Goal: Task Accomplishment & Management: Complete application form

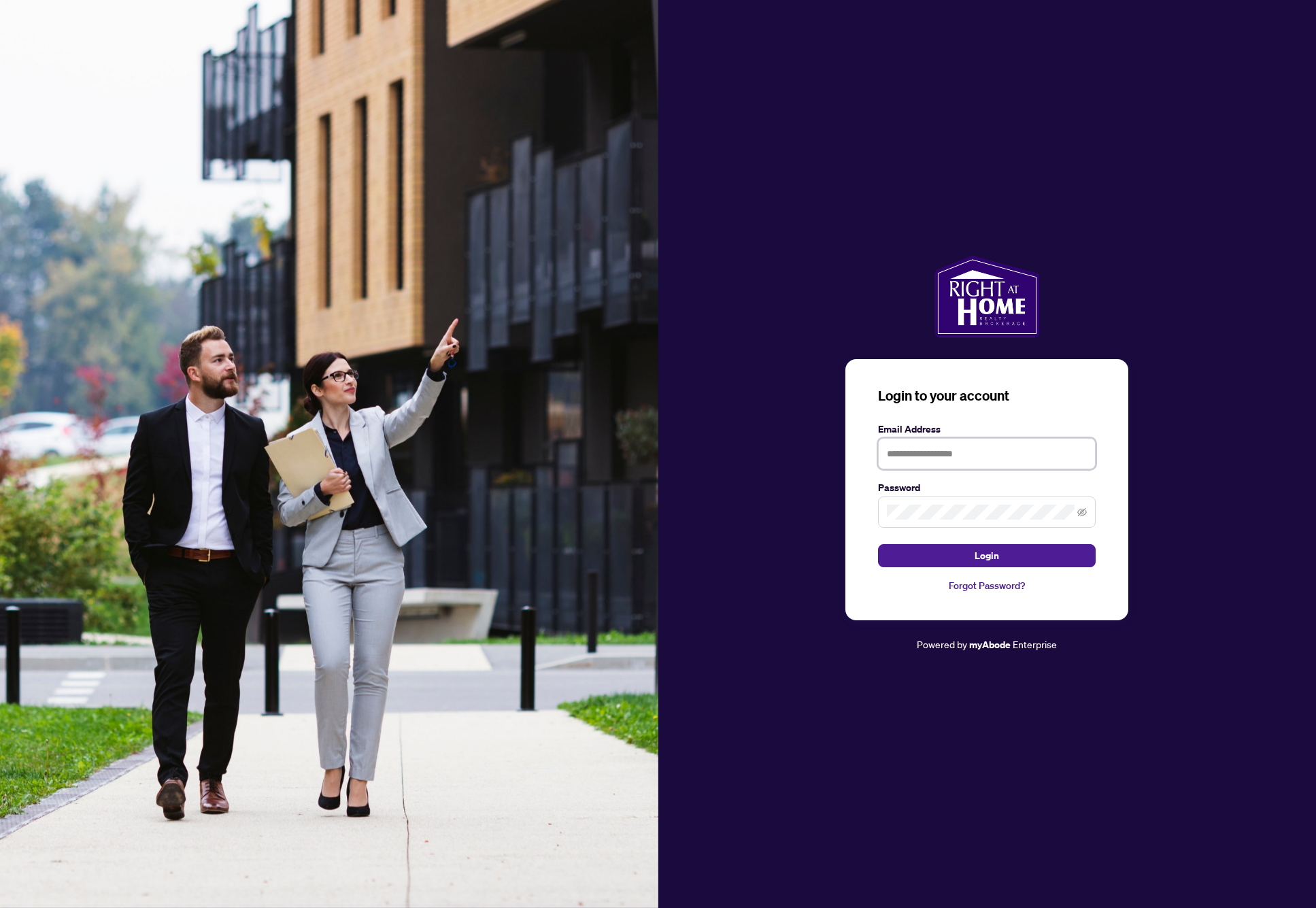
type input "**********"
click at [954, 548] on button "Login" at bounding box center [986, 555] width 218 height 23
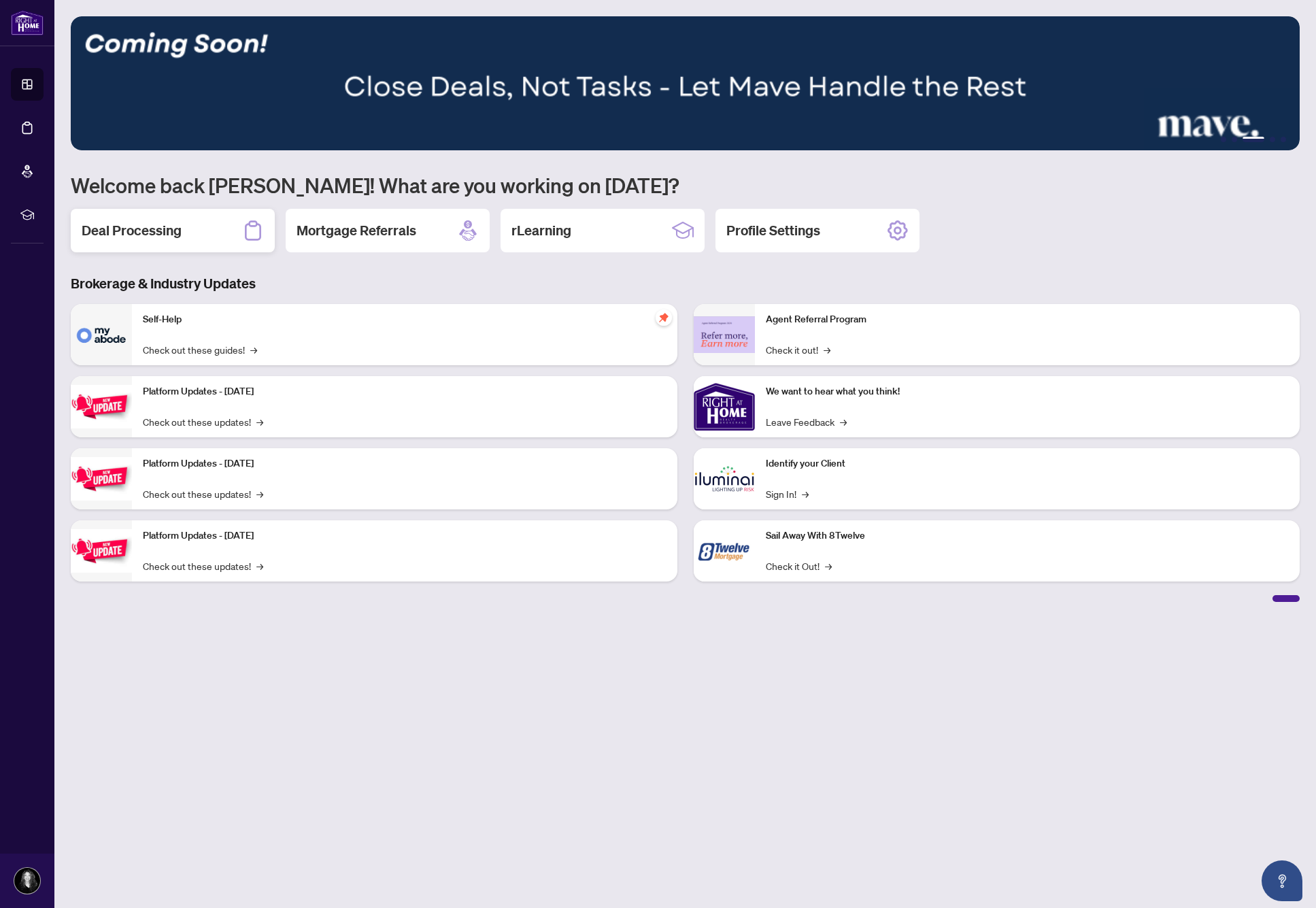
click at [218, 234] on div "Deal Processing" at bounding box center [173, 231] width 204 height 44
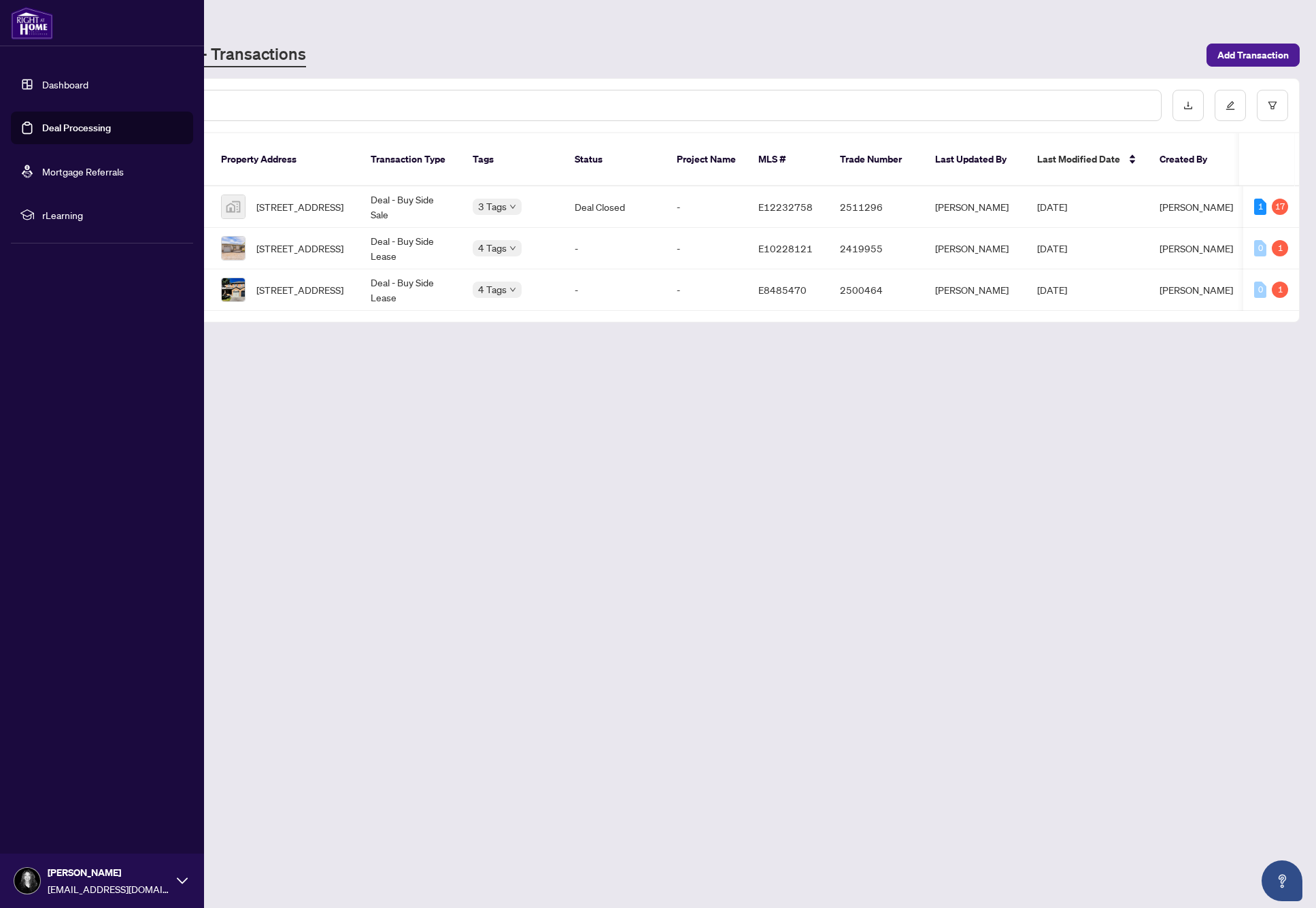
click at [42, 86] on link "Dashboard" at bounding box center [65, 85] width 46 height 12
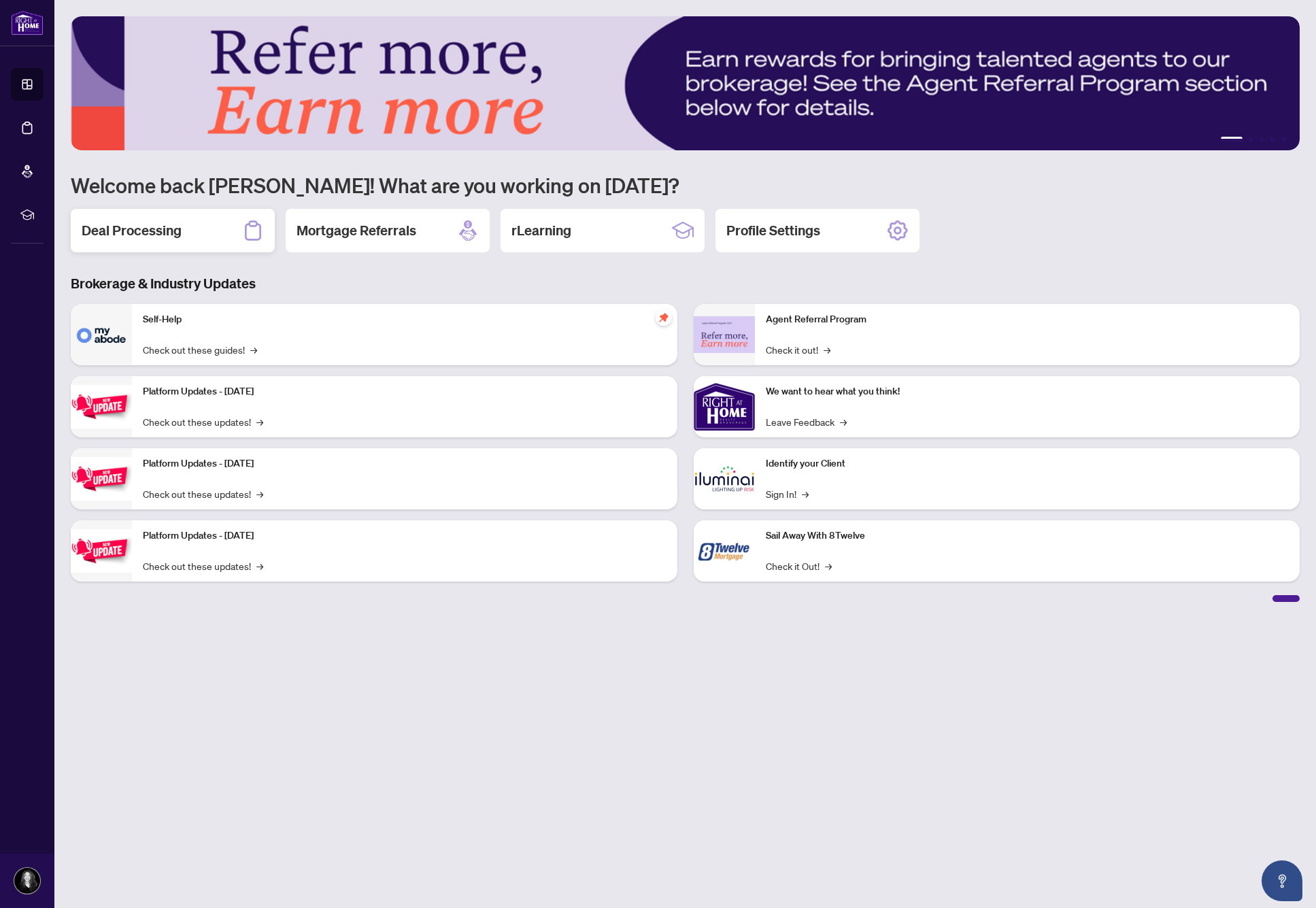
click at [207, 232] on div "Deal Processing" at bounding box center [173, 231] width 204 height 44
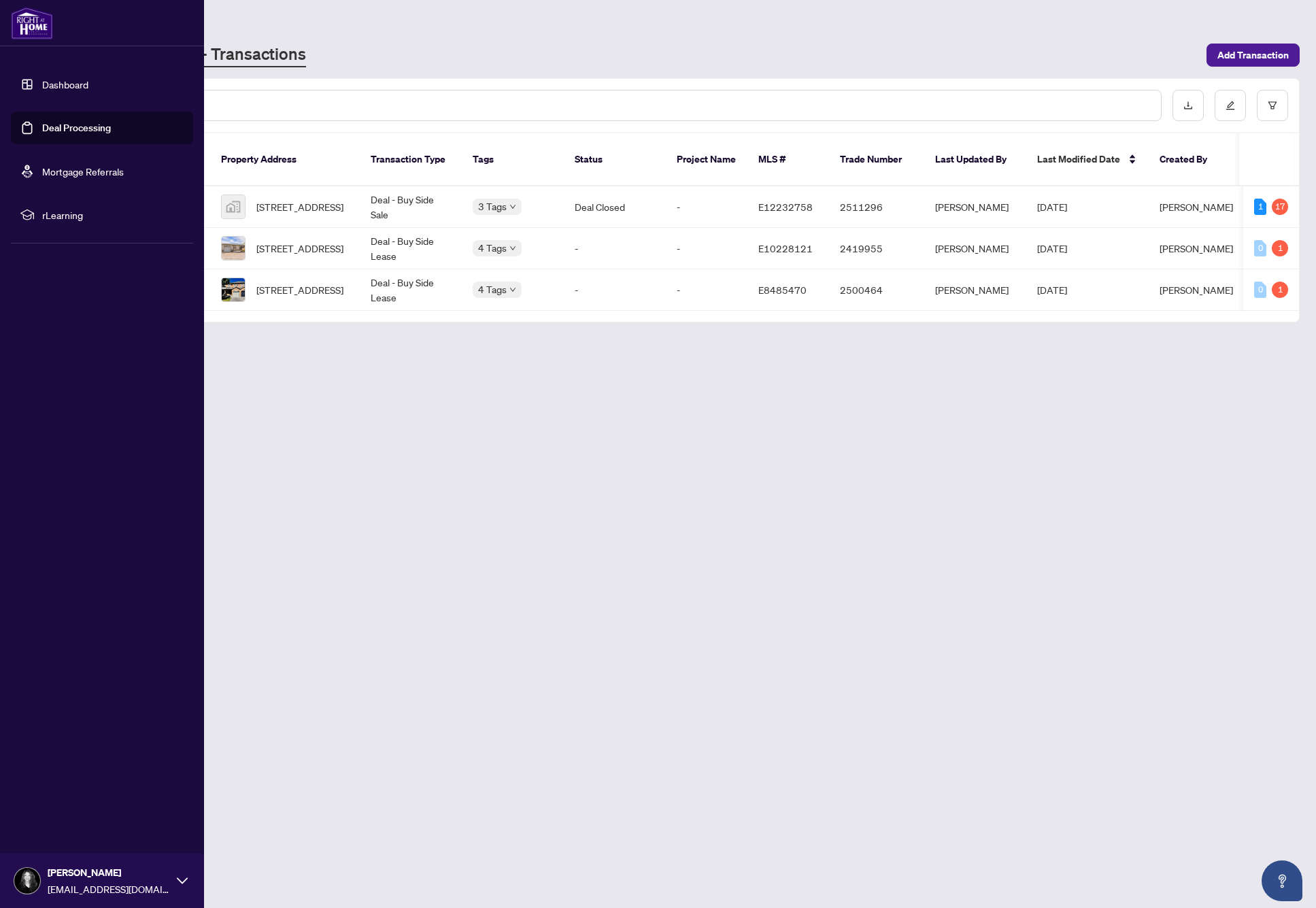
click at [42, 133] on link "Deal Processing" at bounding box center [76, 128] width 69 height 12
click at [42, 131] on link "Deal Processing" at bounding box center [76, 128] width 69 height 12
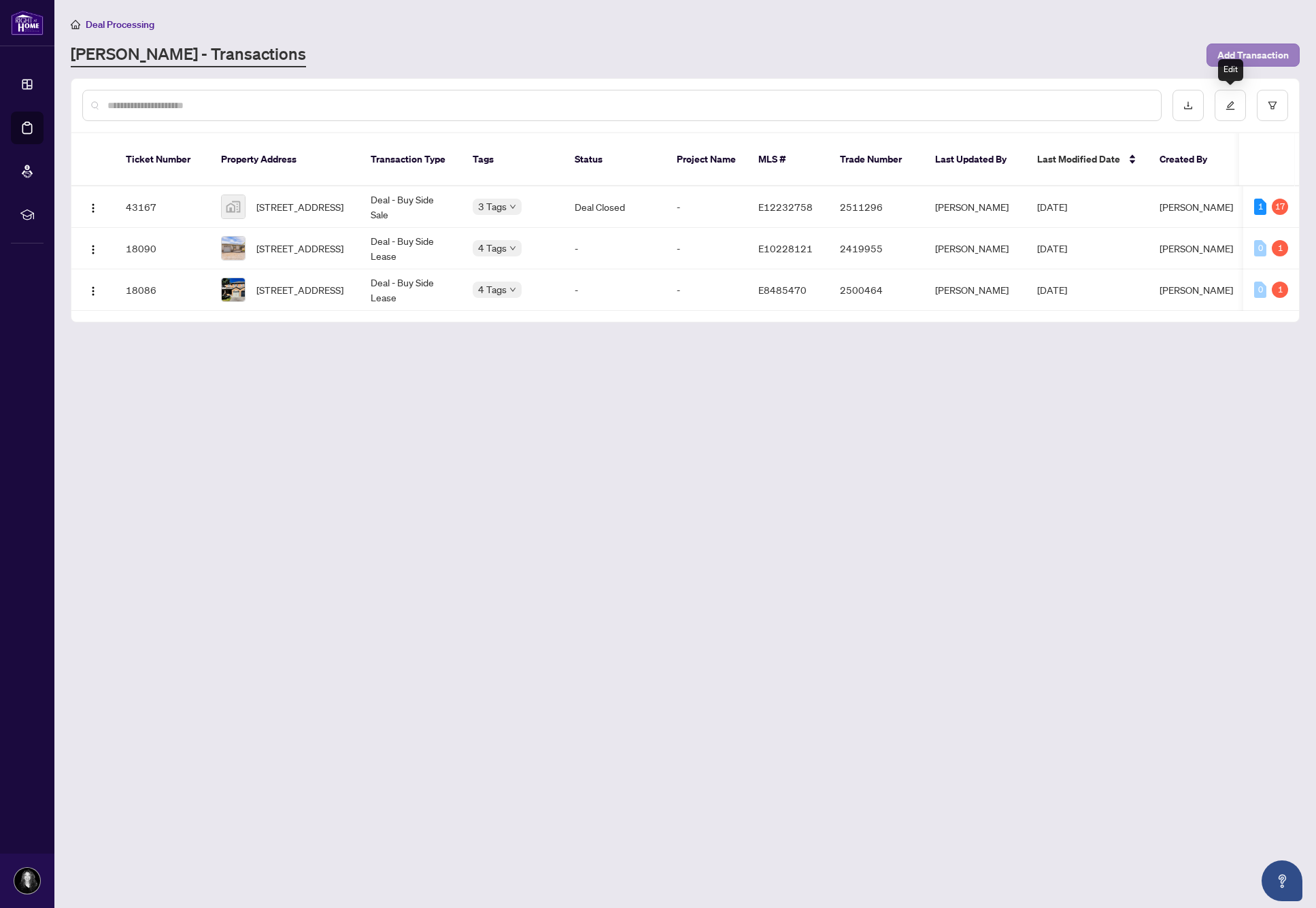
click at [1247, 58] on span "Add Transaction" at bounding box center [1253, 55] width 72 height 22
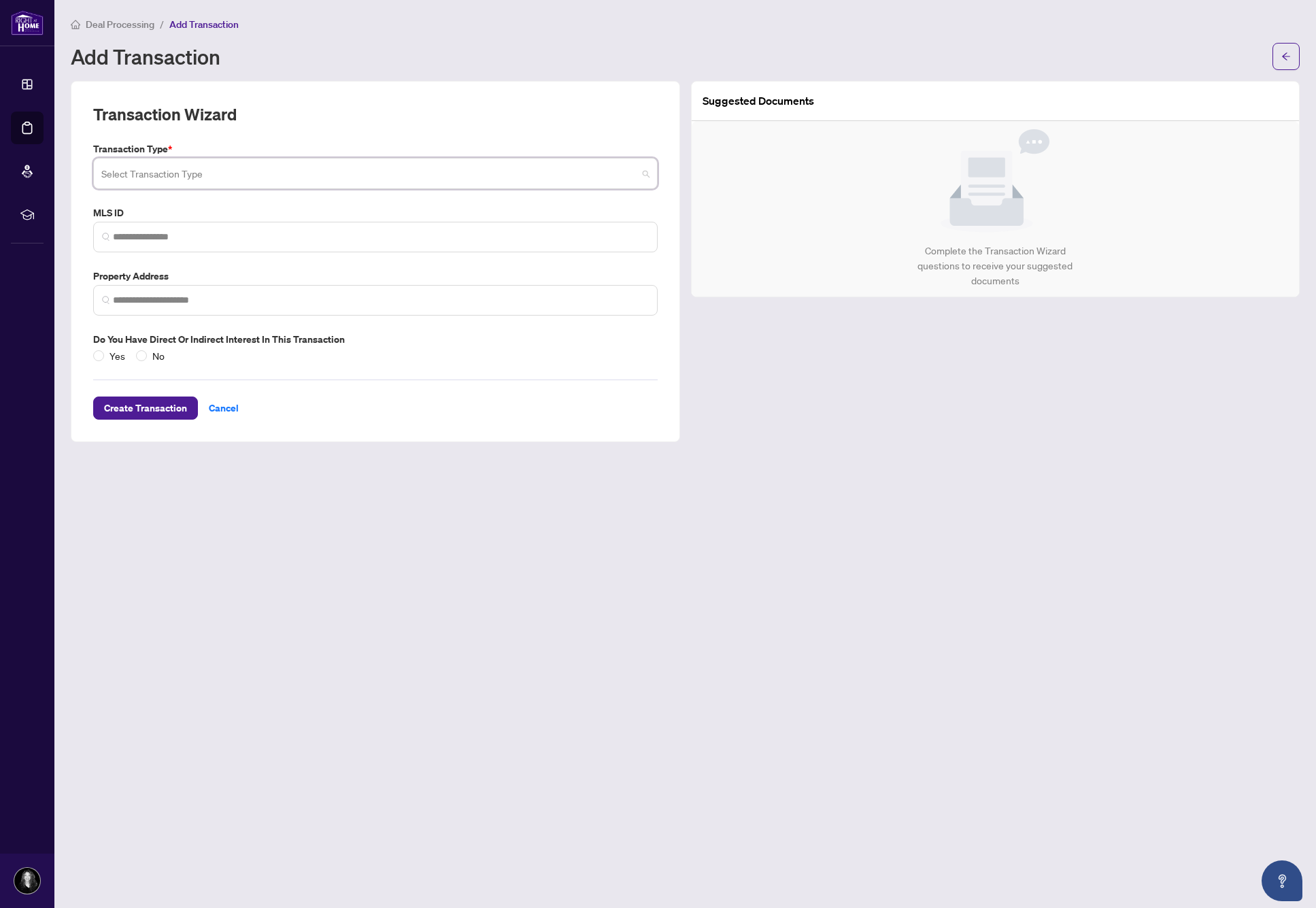
click at [420, 176] on input "search" at bounding box center [369, 175] width 536 height 30
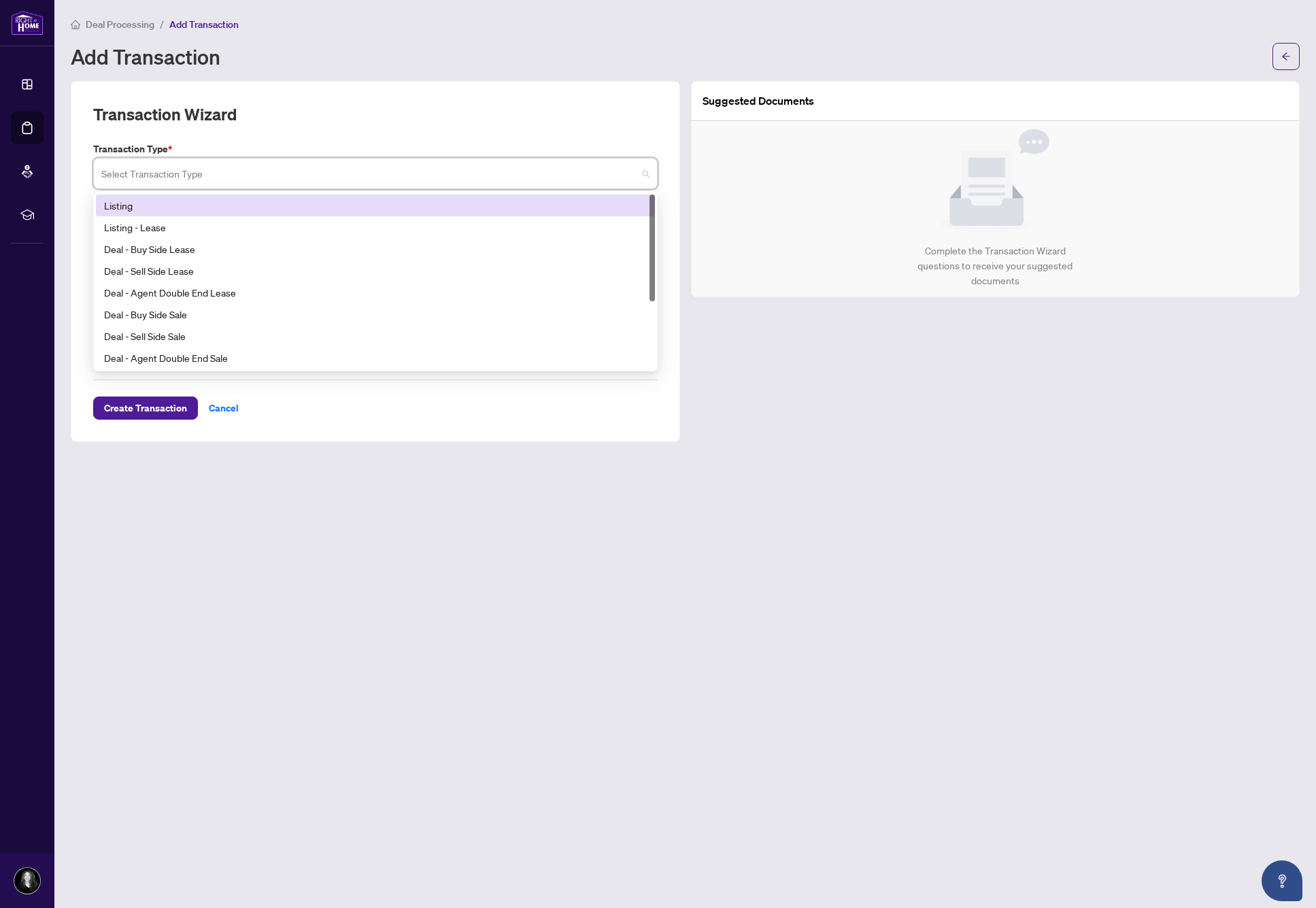
click at [218, 208] on div "Listing" at bounding box center [375, 205] width 542 height 15
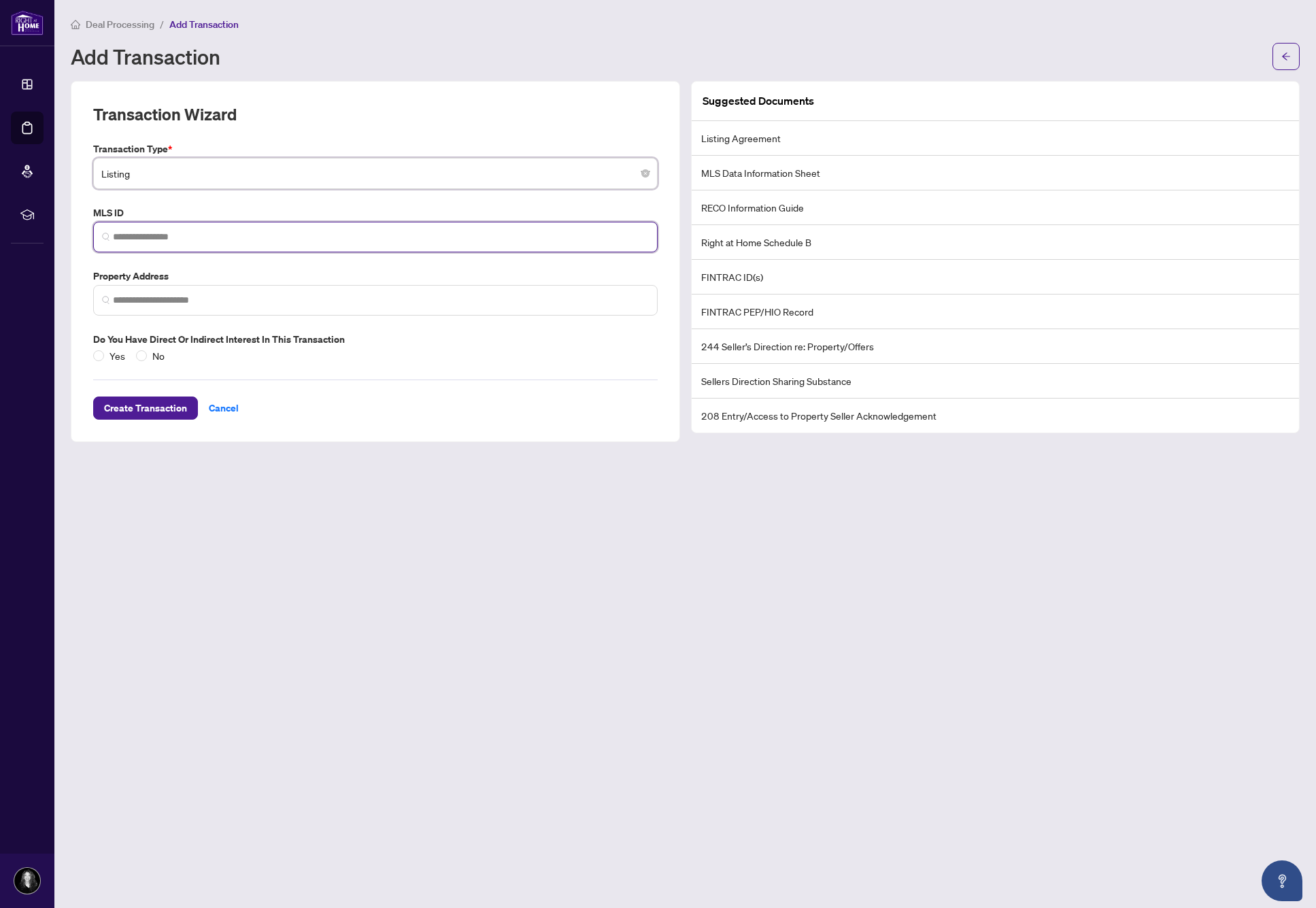
click at [194, 237] on input "search" at bounding box center [380, 237] width 536 height 14
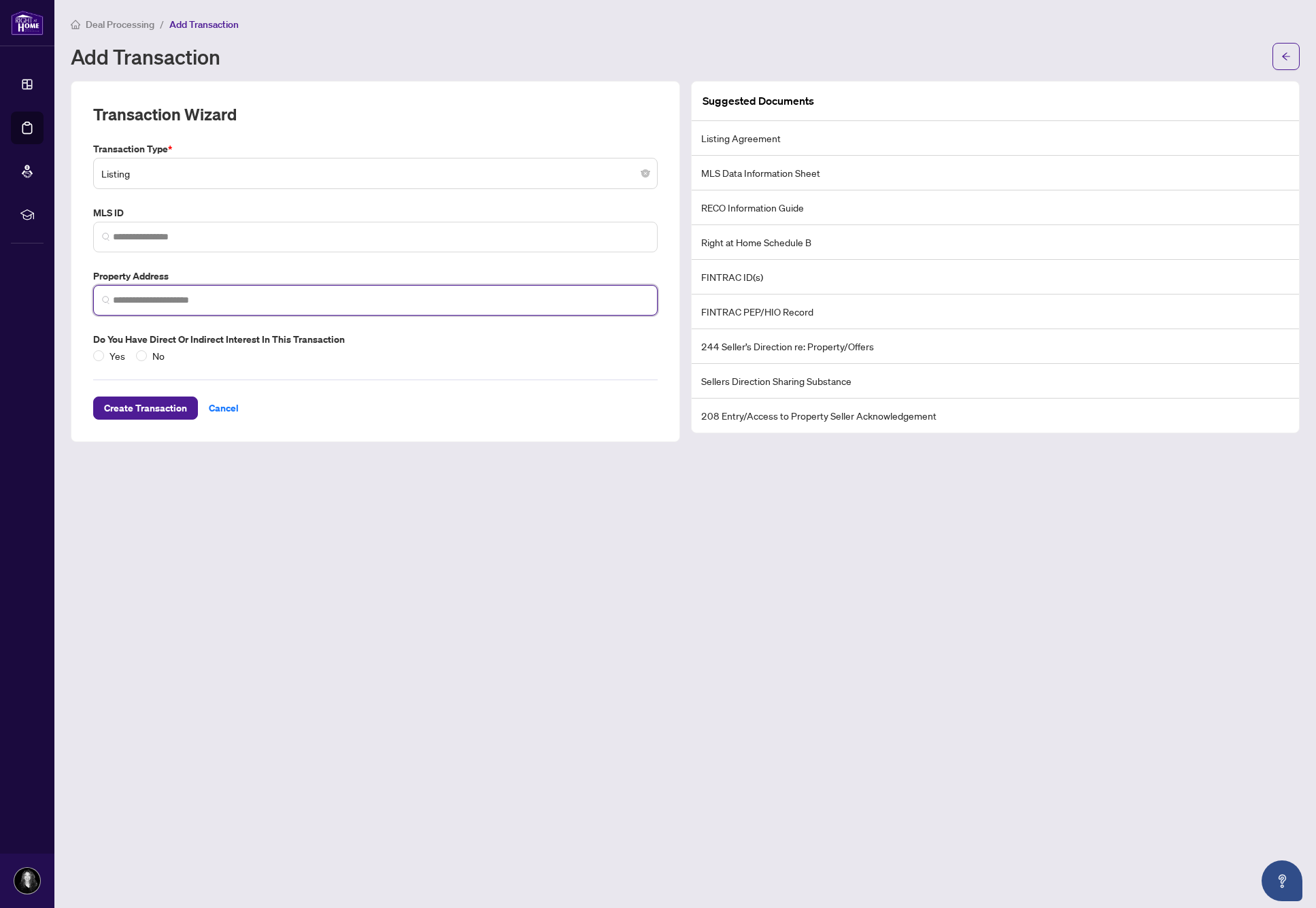
click at [113, 302] on input "search" at bounding box center [380, 300] width 536 height 14
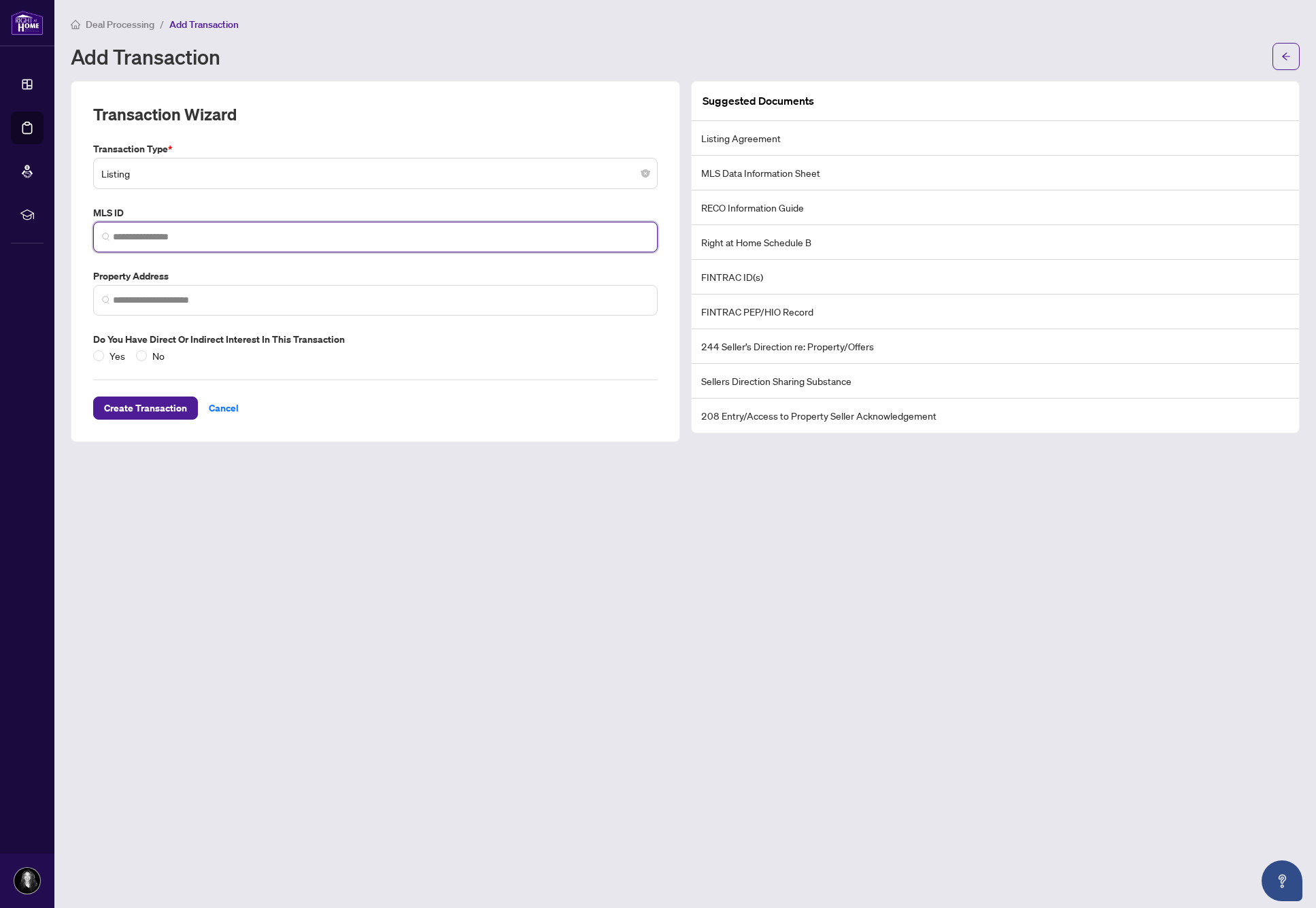
click at [172, 230] on input "search" at bounding box center [380, 237] width 536 height 14
click at [155, 236] on input "search" at bounding box center [380, 237] width 536 height 14
type input "*"
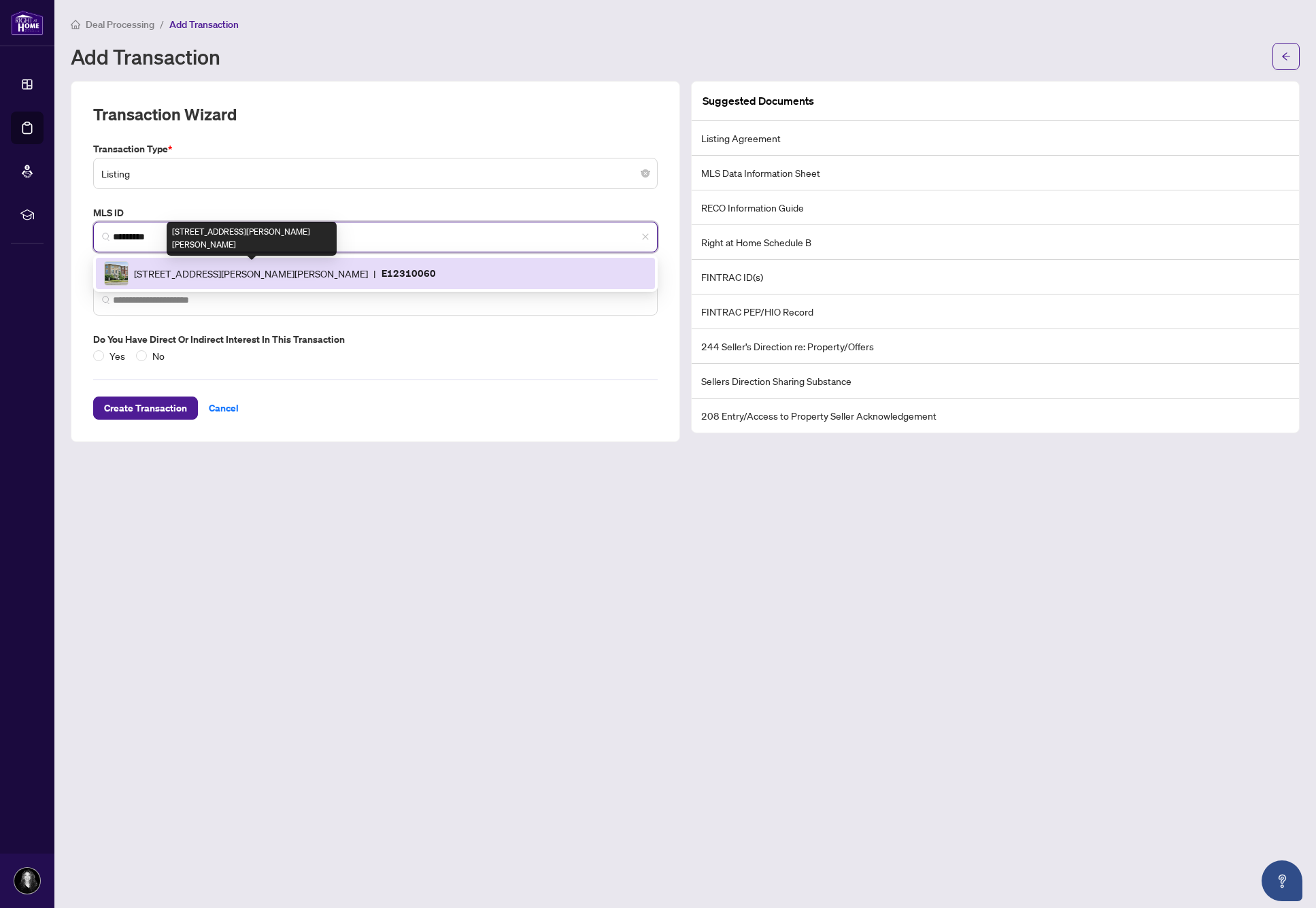
click at [276, 268] on span "[STREET_ADDRESS][PERSON_NAME][PERSON_NAME]" at bounding box center [250, 274] width 234 height 15
type input "*********"
type input "**********"
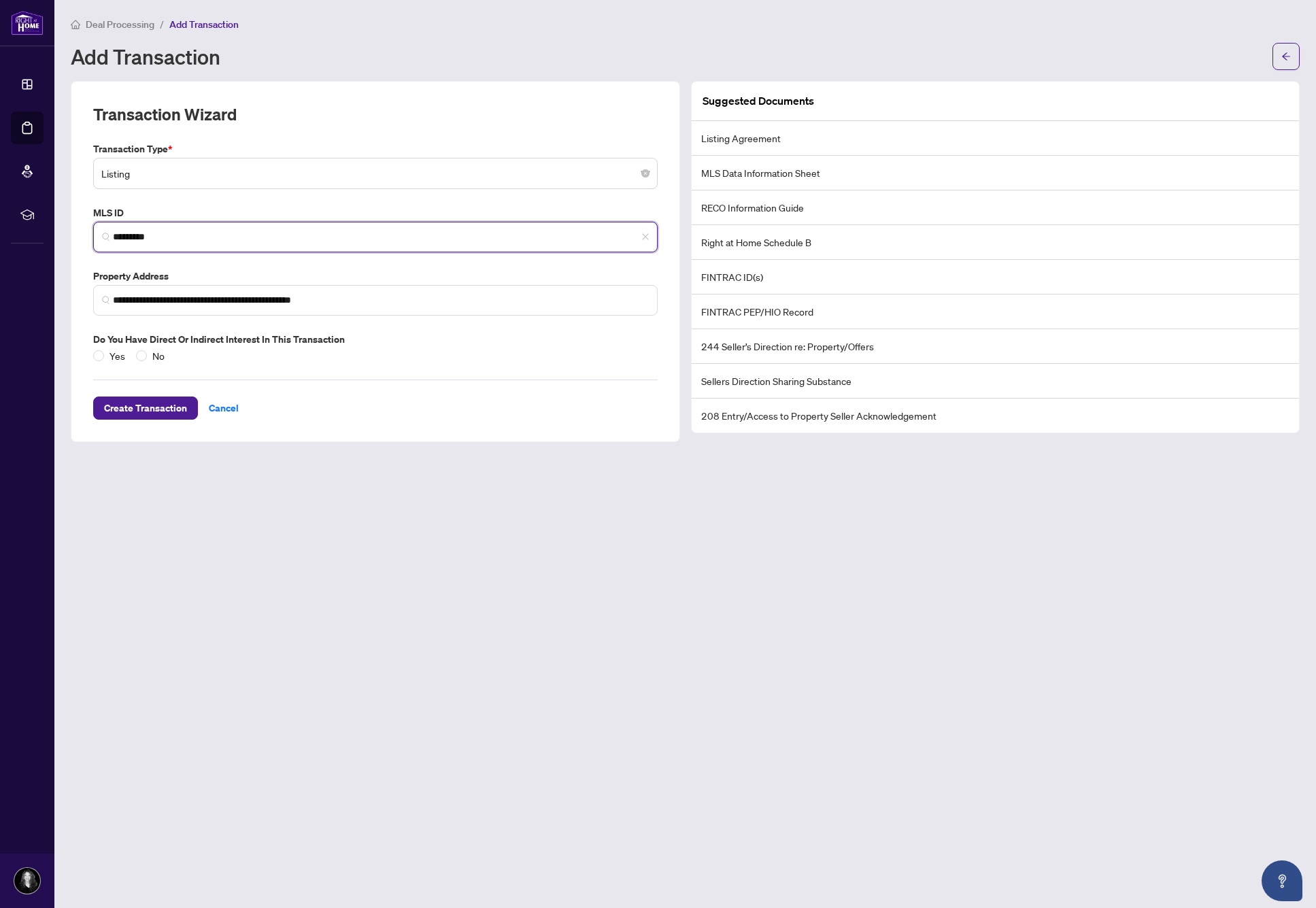
click at [227, 177] on span "Listing" at bounding box center [375, 173] width 548 height 26
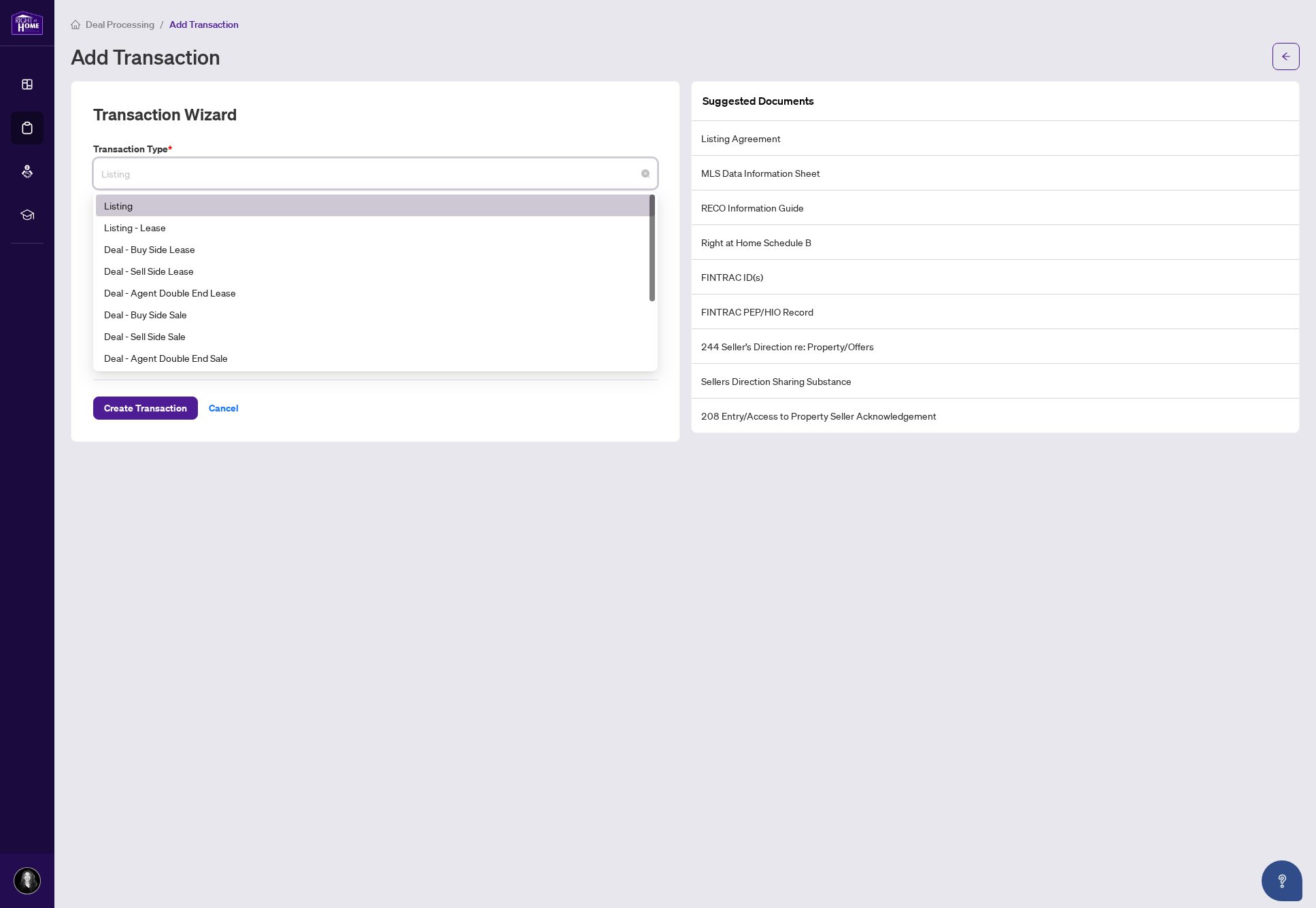
click at [201, 199] on div "Listing" at bounding box center [375, 205] width 542 height 15
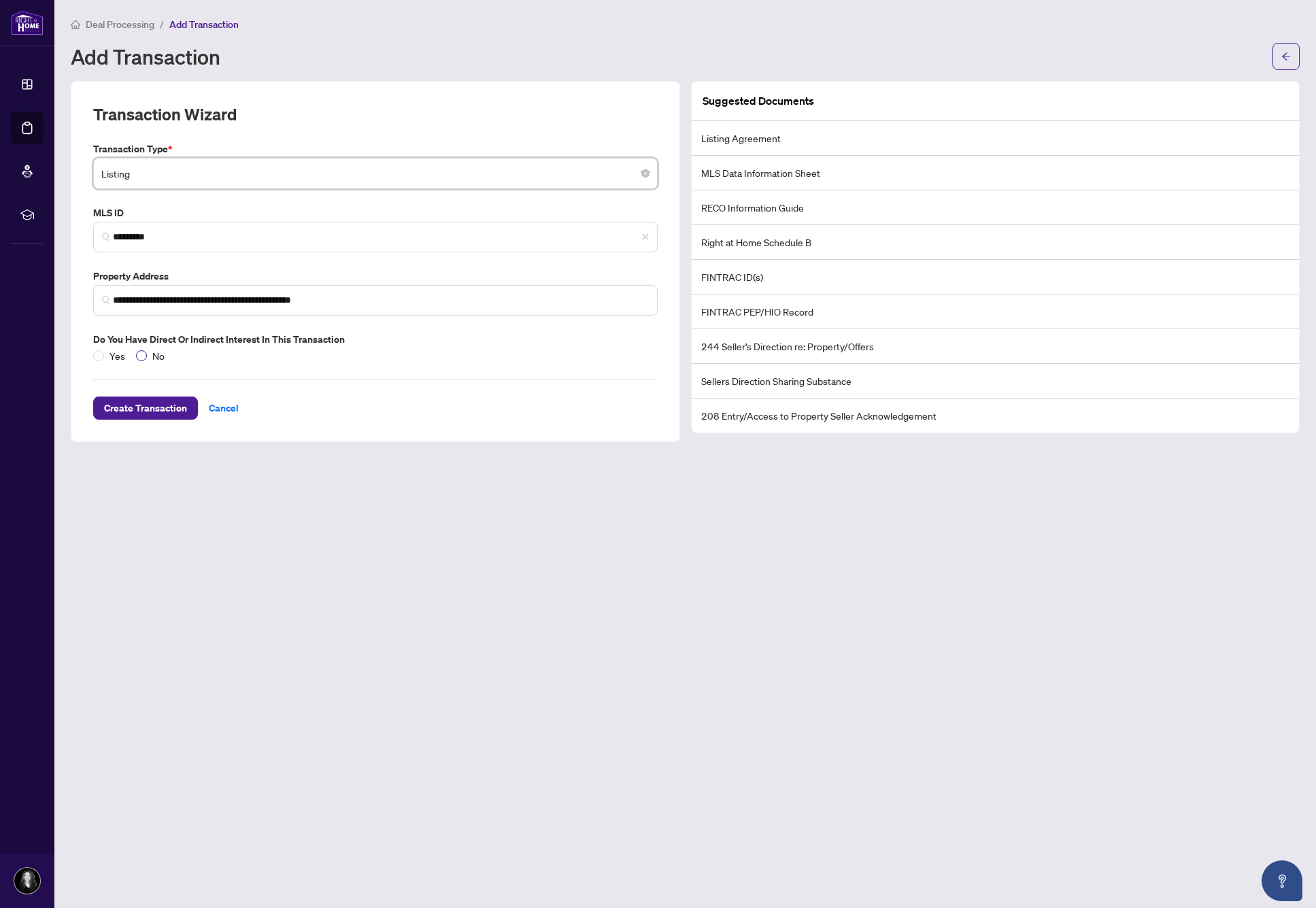
click at [145, 351] on span at bounding box center [141, 355] width 11 height 11
click at [156, 412] on span "Create Transaction" at bounding box center [145, 408] width 83 height 22
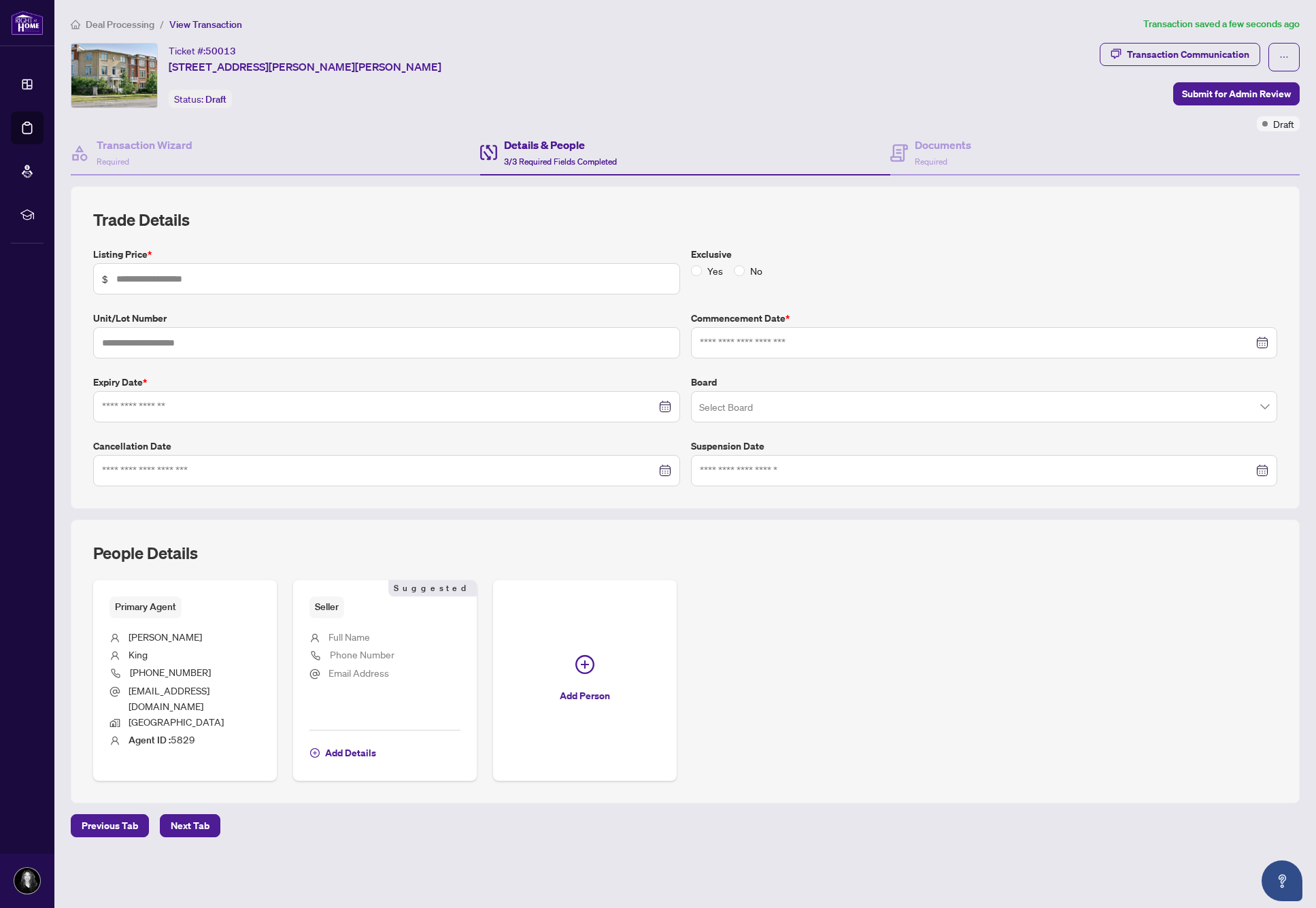
type input "*******"
type input "**"
type input "**********"
click at [797, 407] on input "search" at bounding box center [978, 409] width 558 height 30
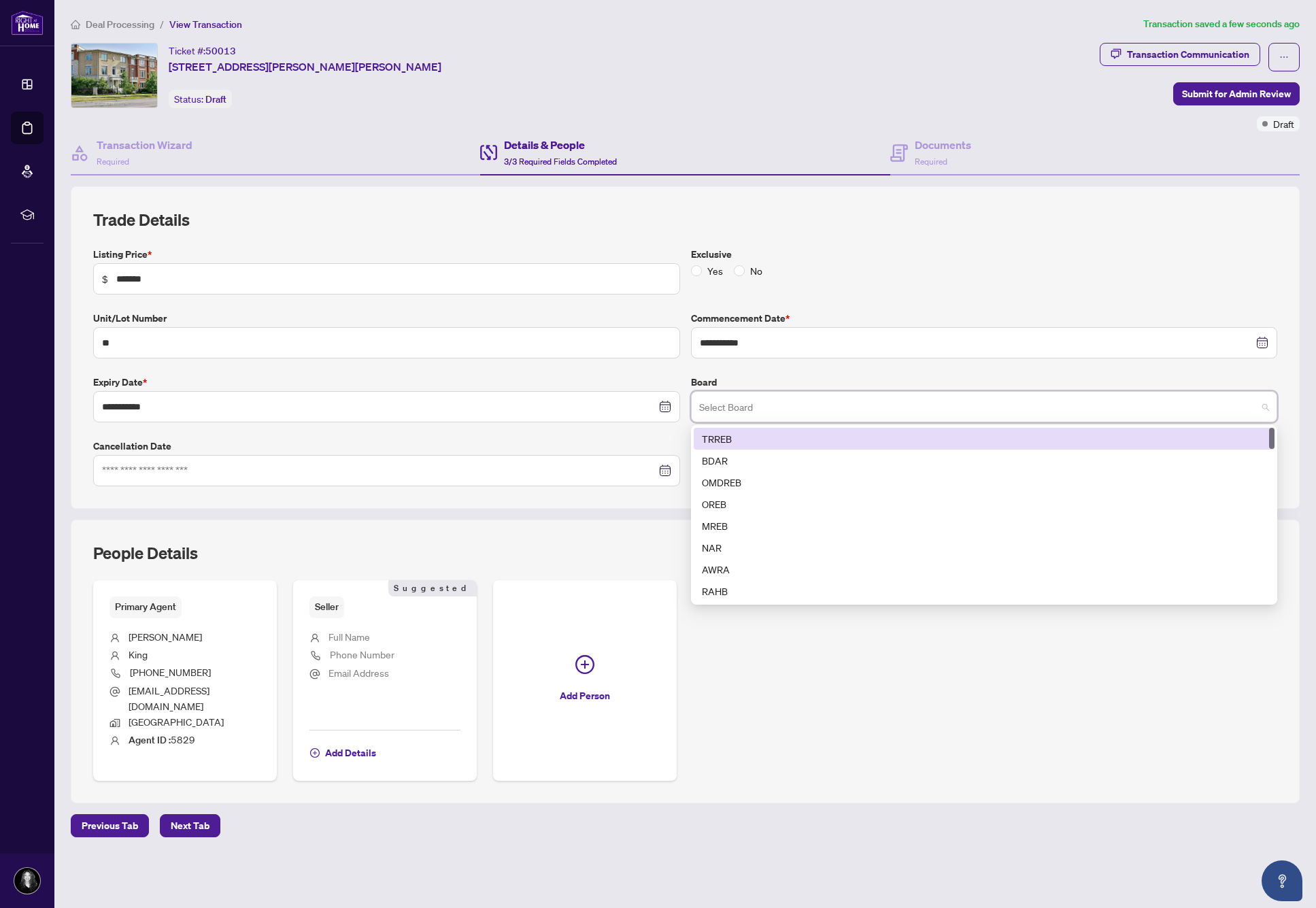
click at [712, 439] on div "TRREB" at bounding box center [984, 439] width 565 height 15
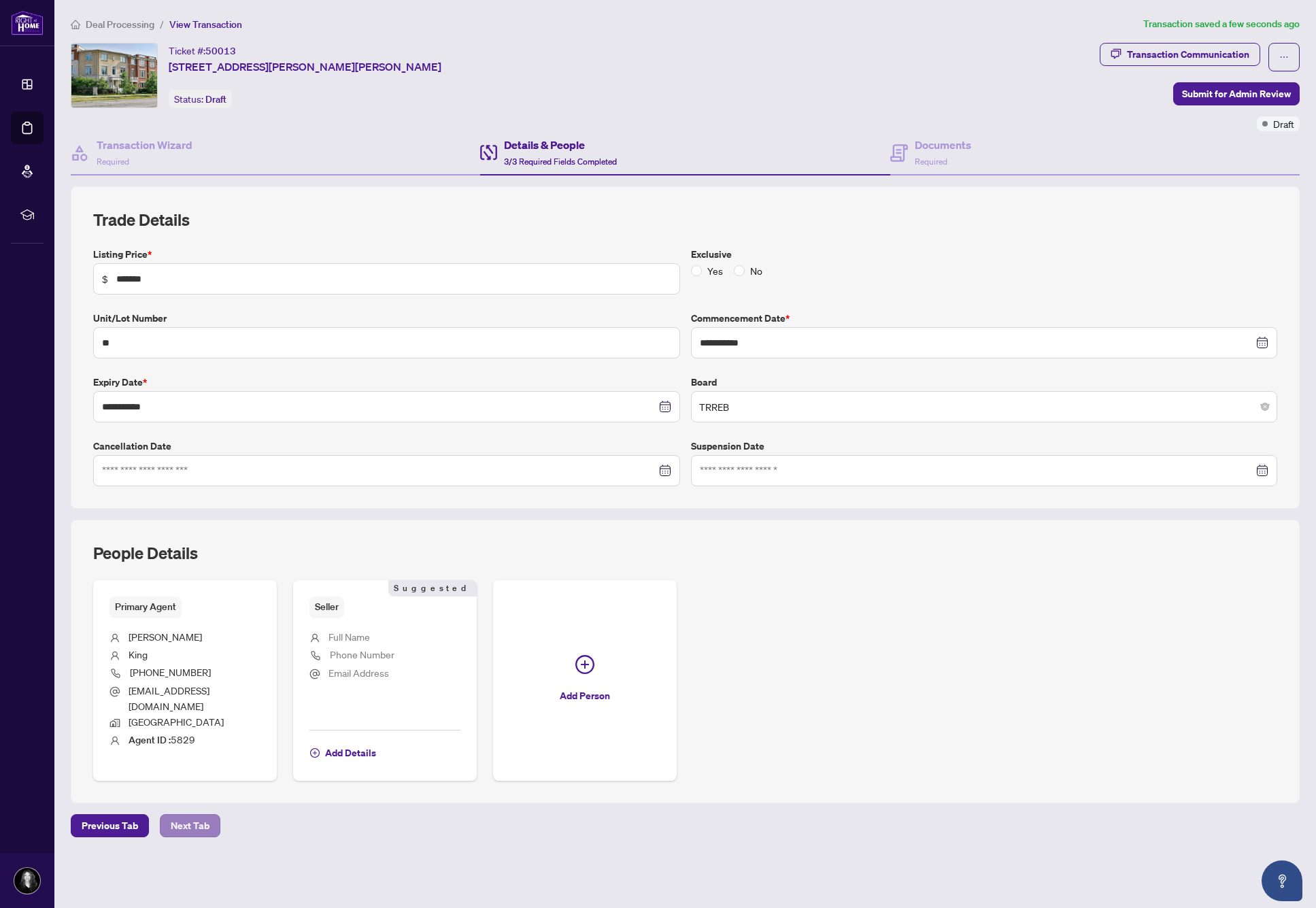
click at [192, 815] on span "Next Tab" at bounding box center [190, 825] width 39 height 22
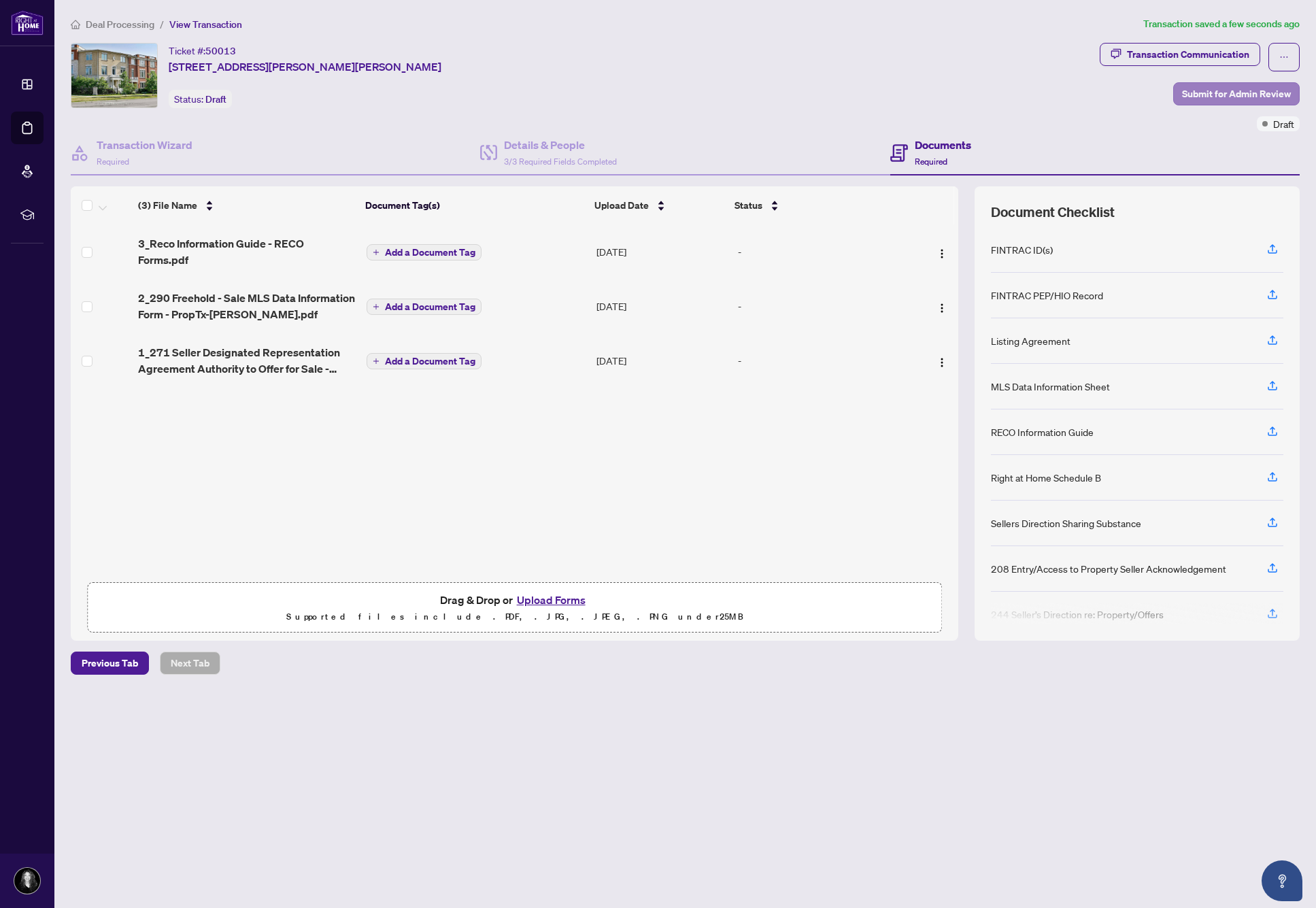
click at [1205, 96] on span "Submit for Admin Review" at bounding box center [1235, 94] width 108 height 22
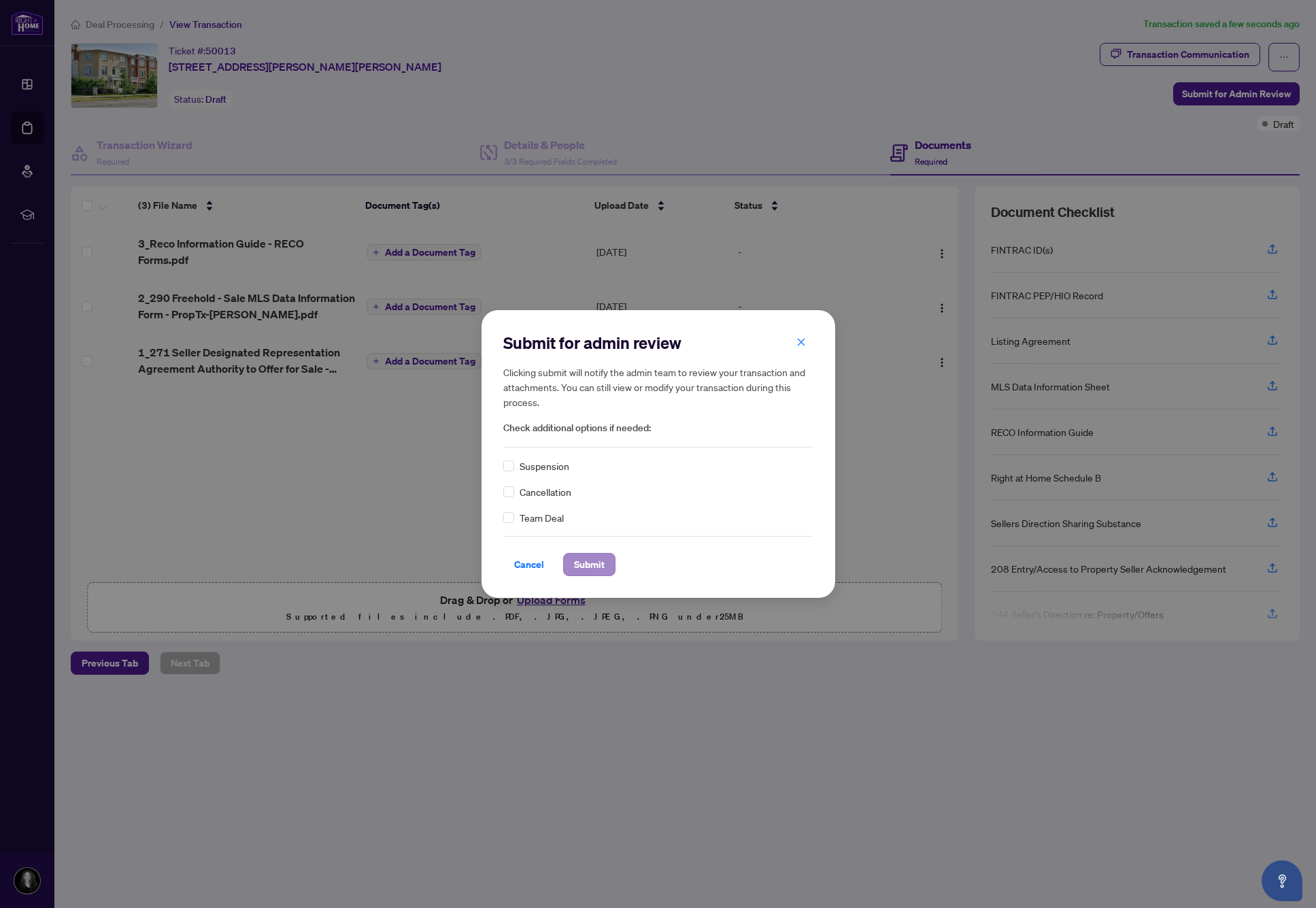
click at [580, 566] on span "Submit" at bounding box center [589, 564] width 31 height 22
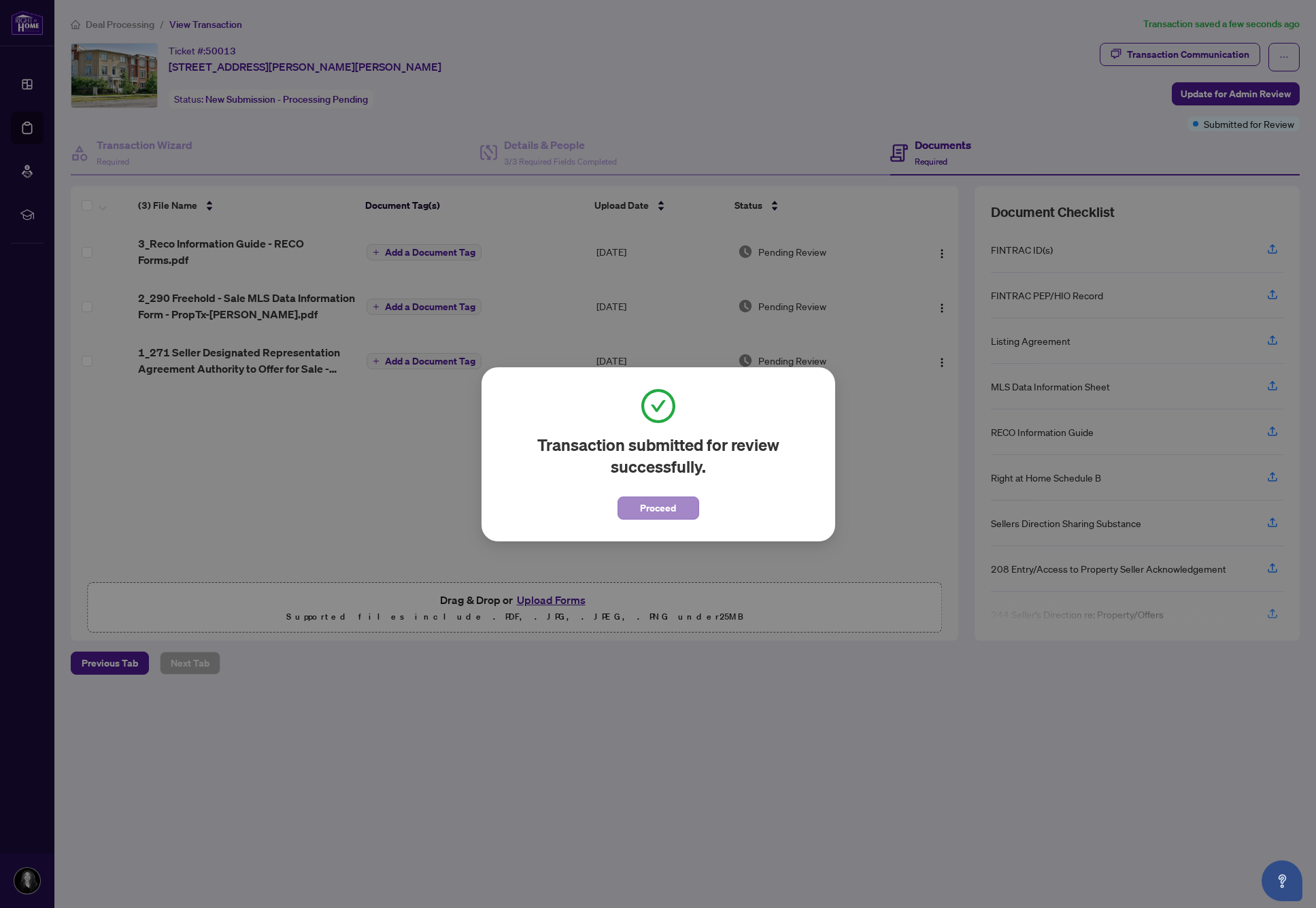
click at [656, 515] on span "Proceed" at bounding box center [658, 508] width 36 height 22
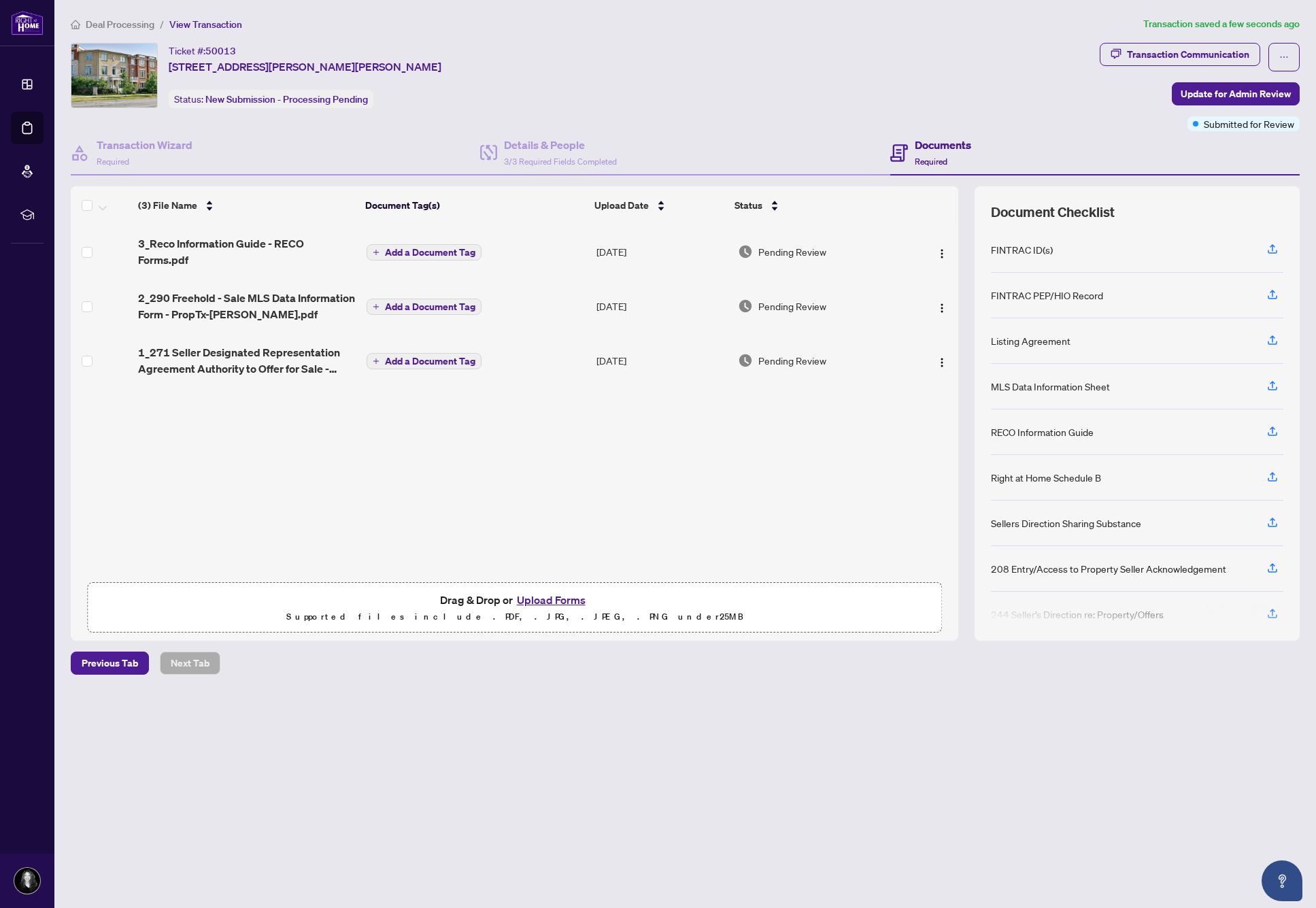
drag, startPoint x: 293, startPoint y: 460, endPoint x: 293, endPoint y: 405, distance: 55.0
click at [291, 458] on div "(3) File Name Document Tag(s) Upload Date Status 3_Reco Information Guide - REC…" at bounding box center [514, 413] width 888 height 454
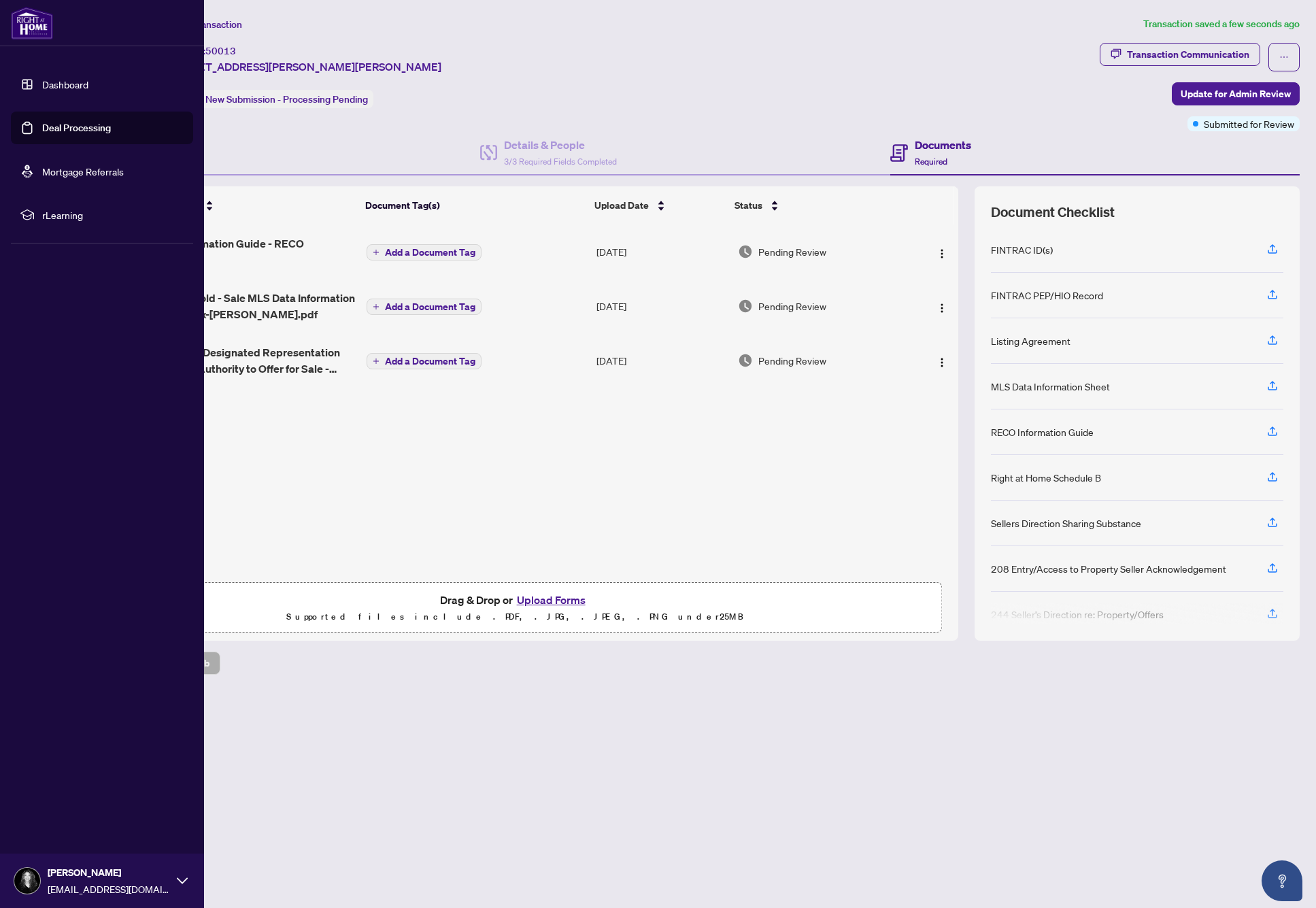
click at [42, 90] on link "Dashboard" at bounding box center [65, 85] width 46 height 12
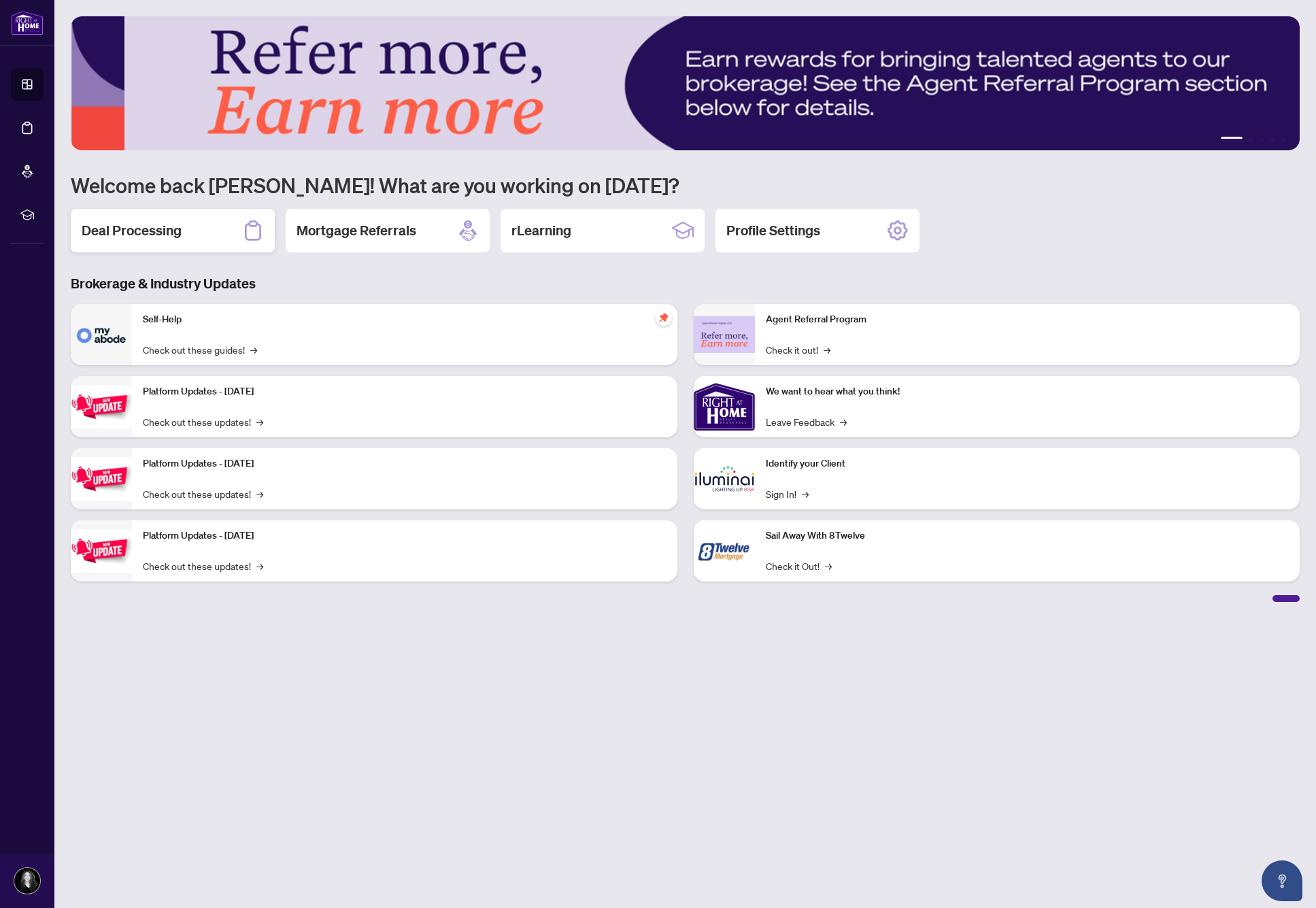
click at [115, 239] on h2 "Deal Processing" at bounding box center [132, 231] width 100 height 19
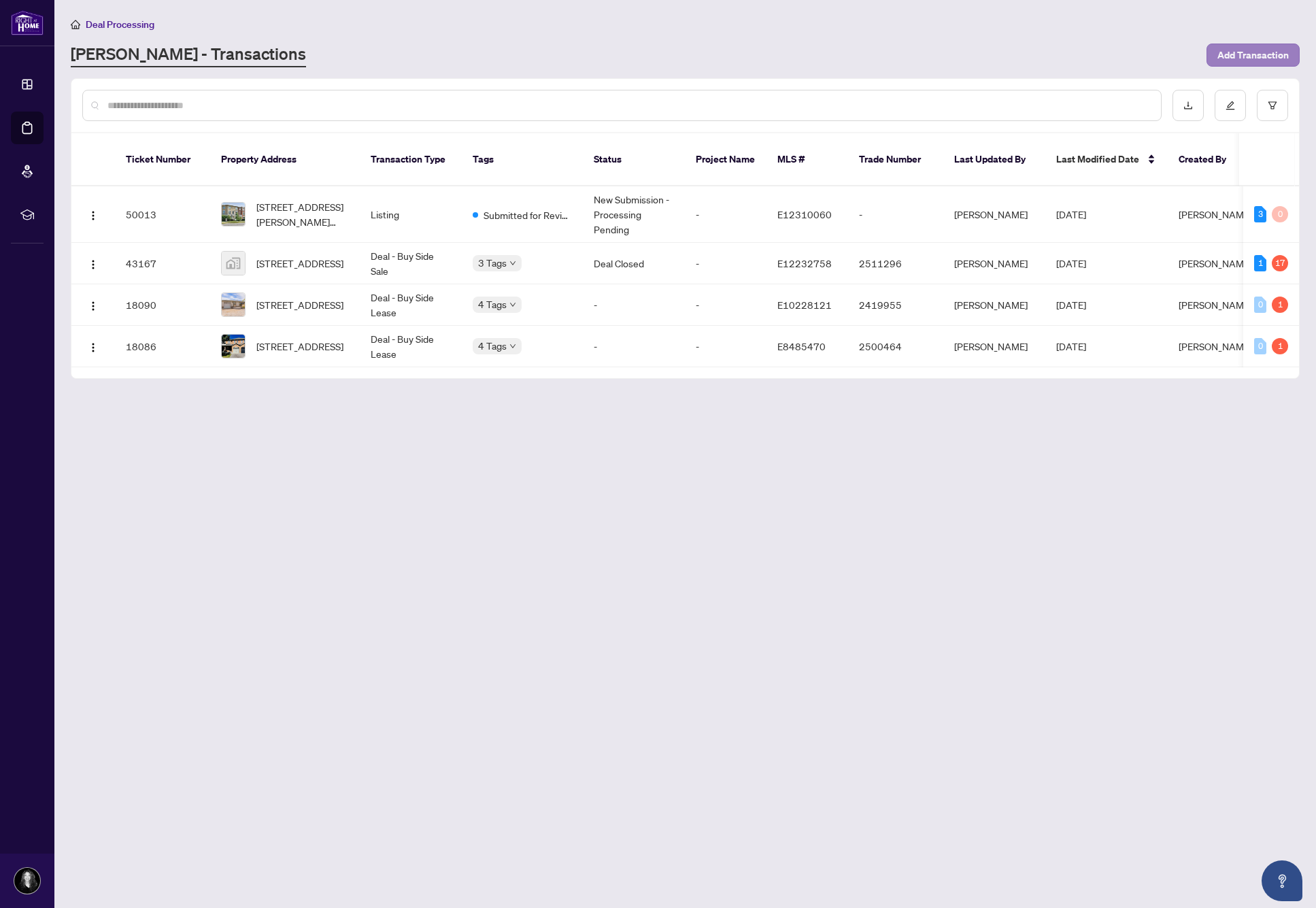
click at [1218, 57] on span "Add Transaction" at bounding box center [1253, 55] width 72 height 22
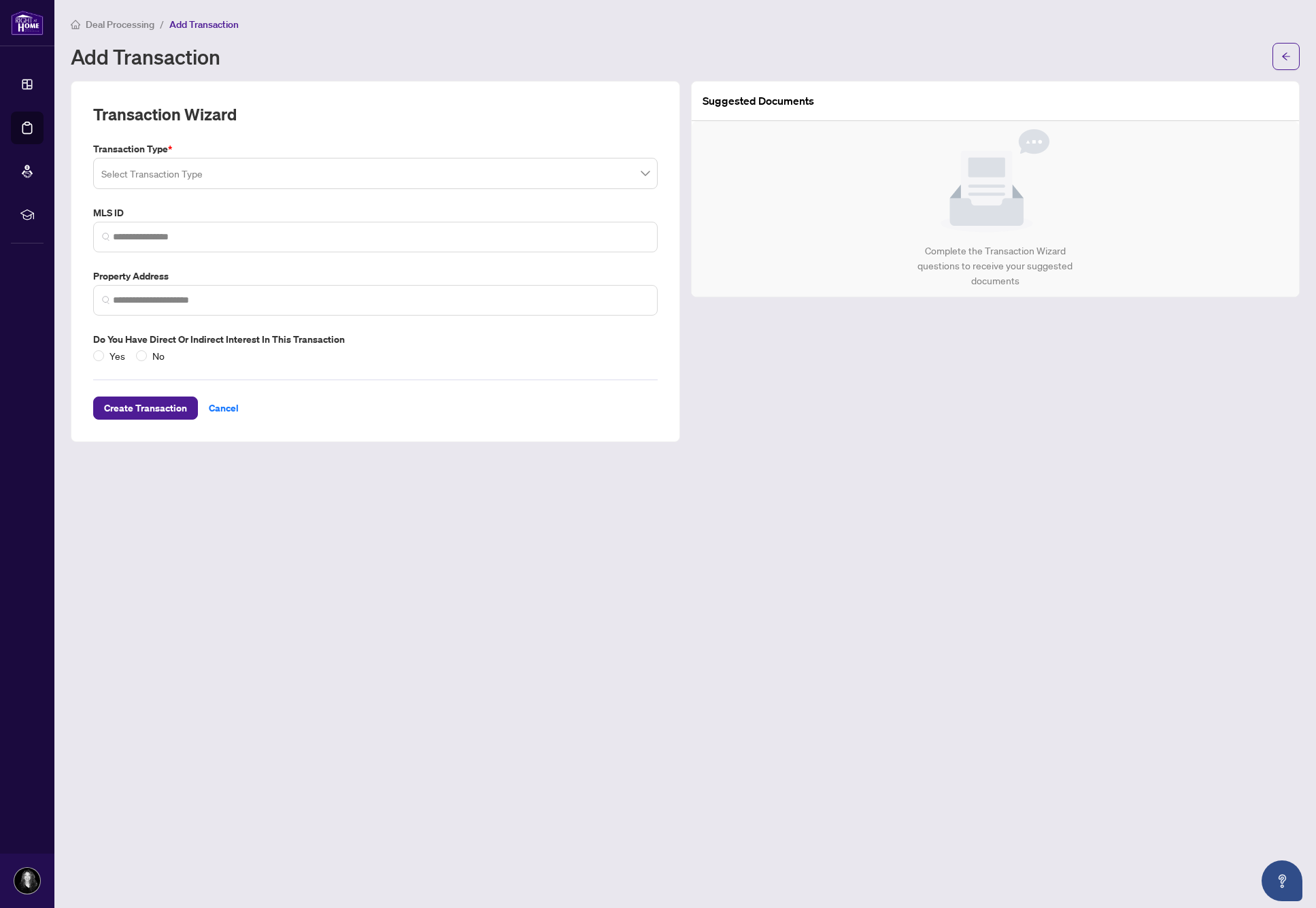
click at [196, 170] on input "search" at bounding box center [369, 175] width 536 height 30
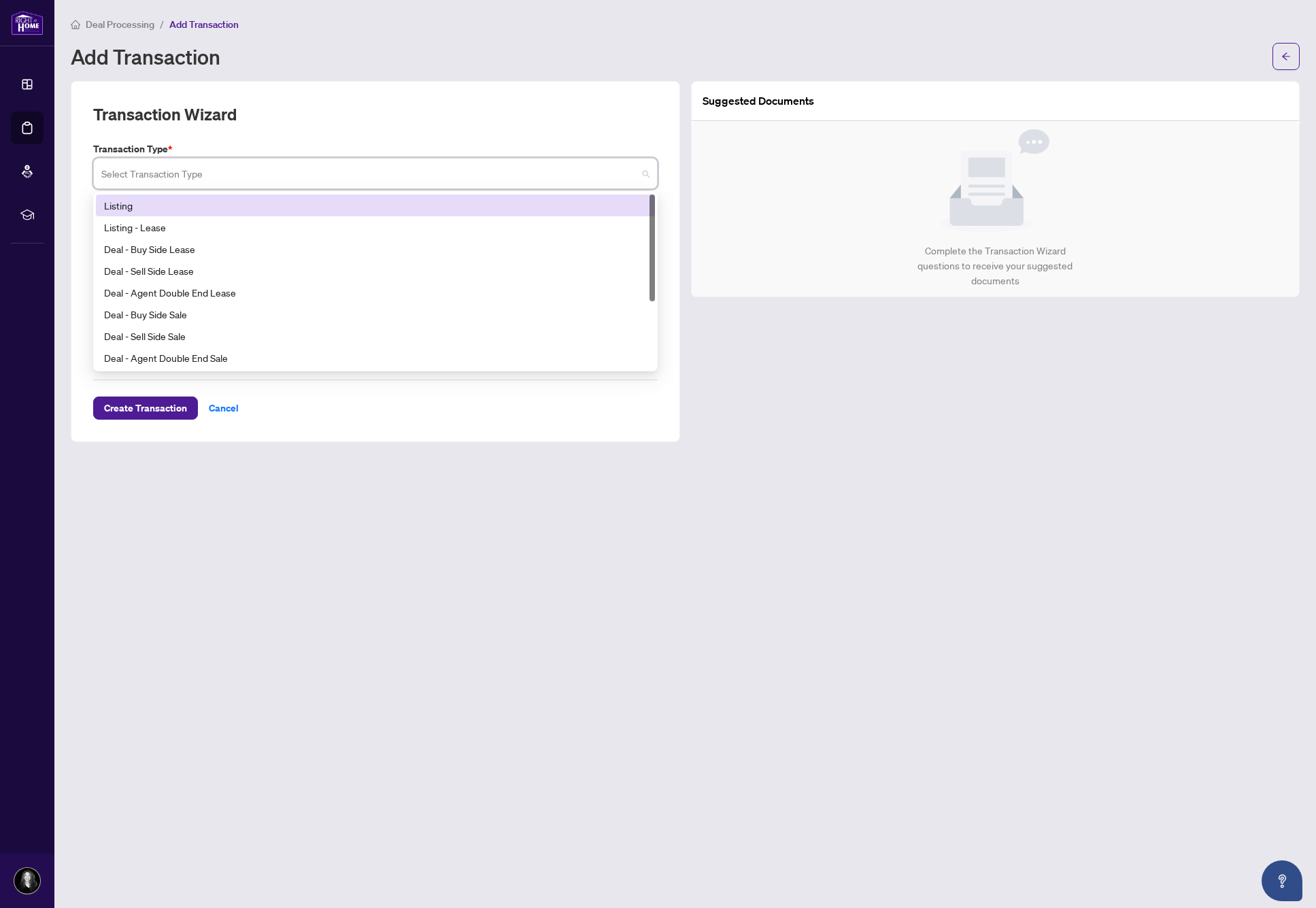
click at [136, 213] on div "Listing" at bounding box center [375, 205] width 559 height 22
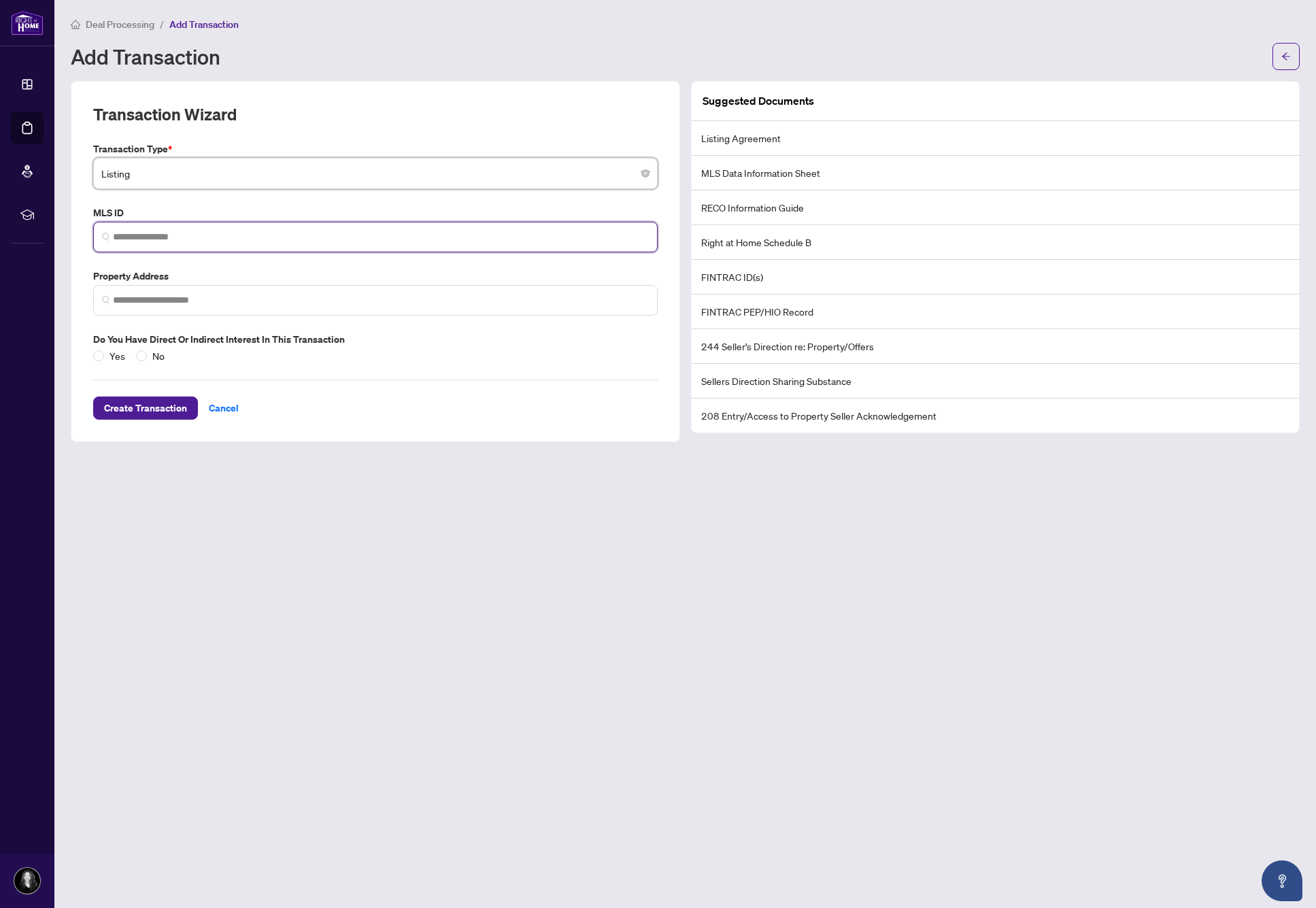
click at [164, 230] on input "search" at bounding box center [380, 237] width 536 height 14
paste input "*********"
type input "*********"
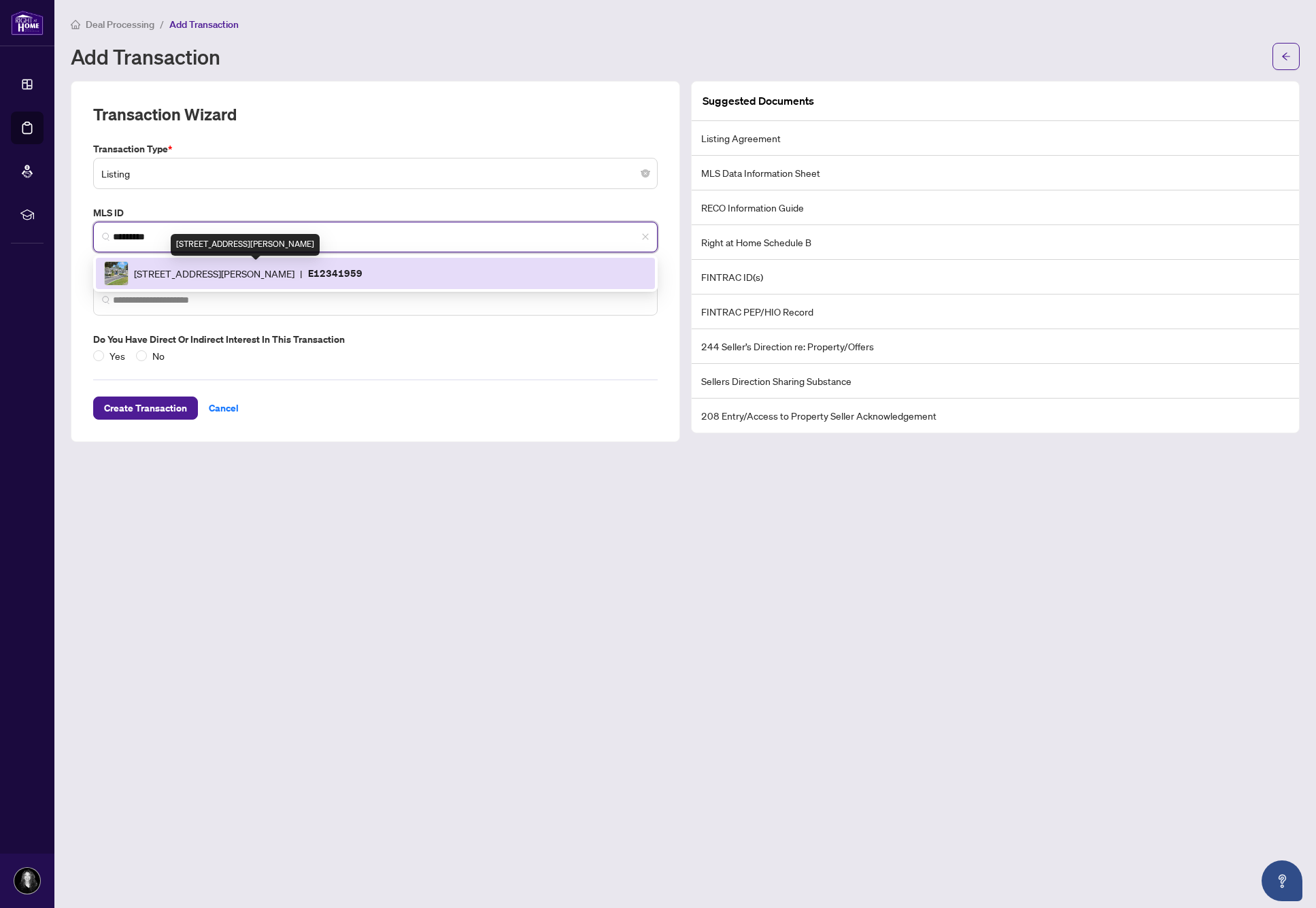
click at [266, 274] on span "[STREET_ADDRESS][PERSON_NAME]" at bounding box center [214, 274] width 160 height 15
type input "**********"
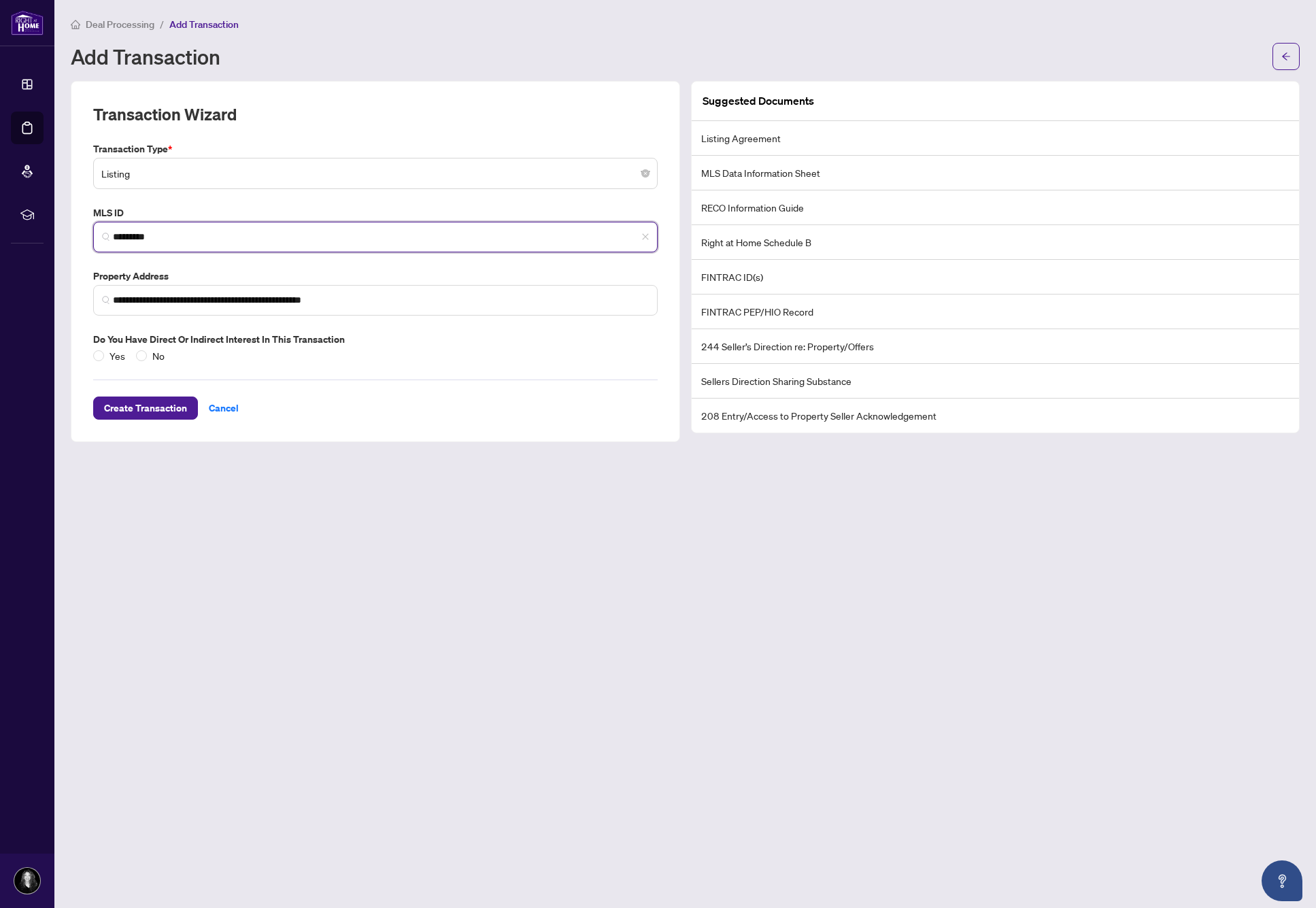
type input "*********"
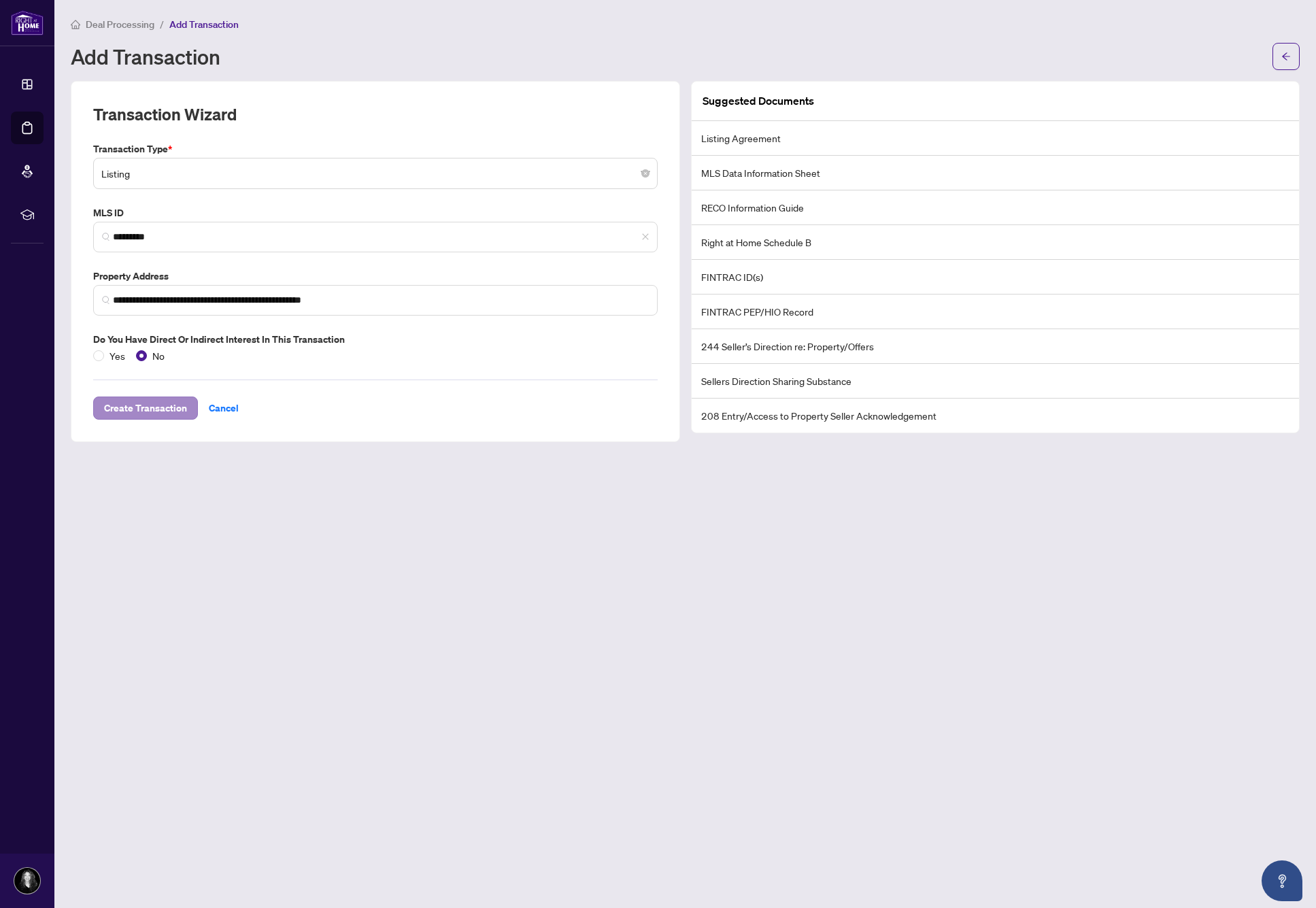
click at [142, 409] on span "Create Transaction" at bounding box center [145, 408] width 83 height 22
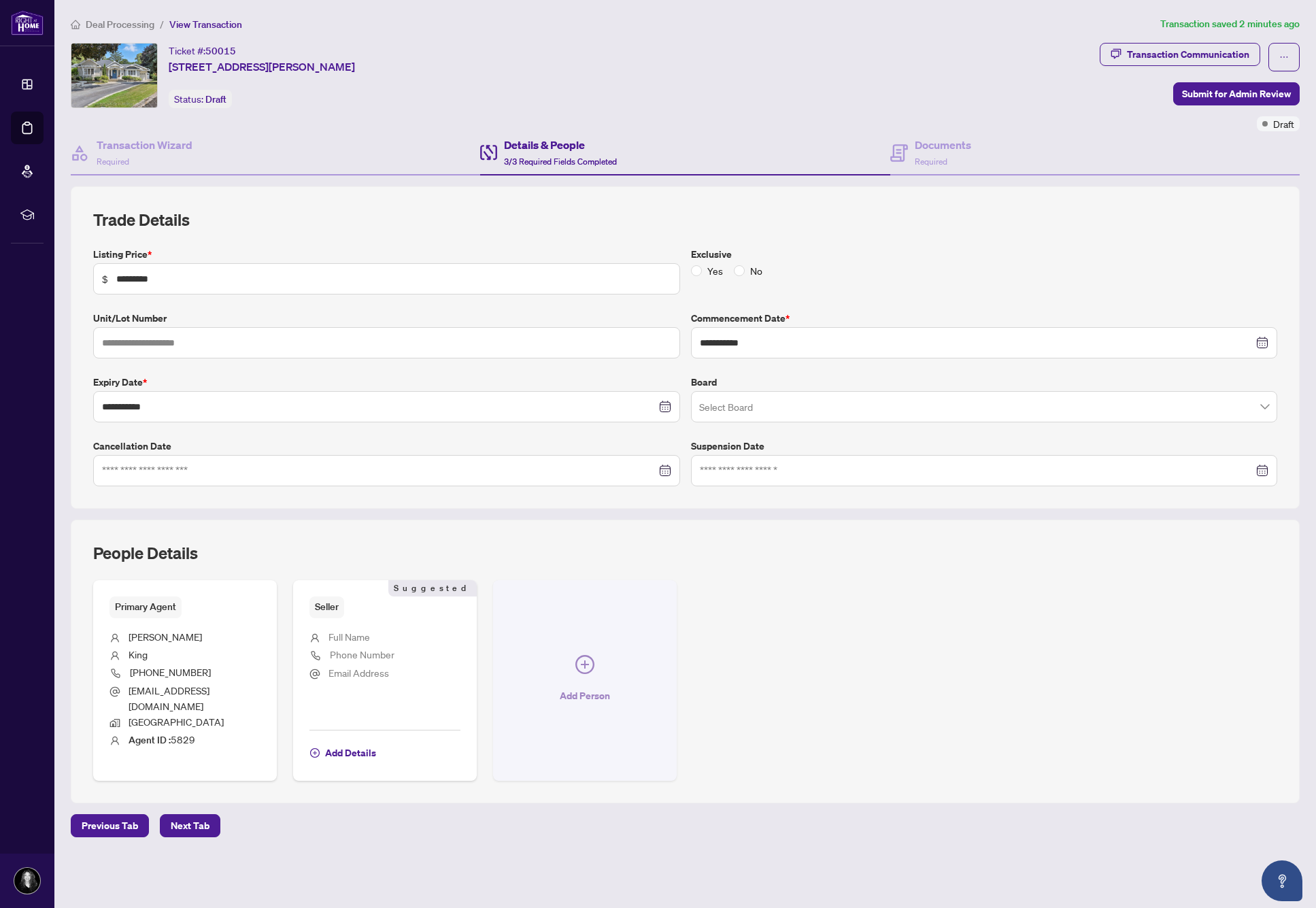
click at [598, 635] on button "Add Person" at bounding box center [585, 680] width 184 height 201
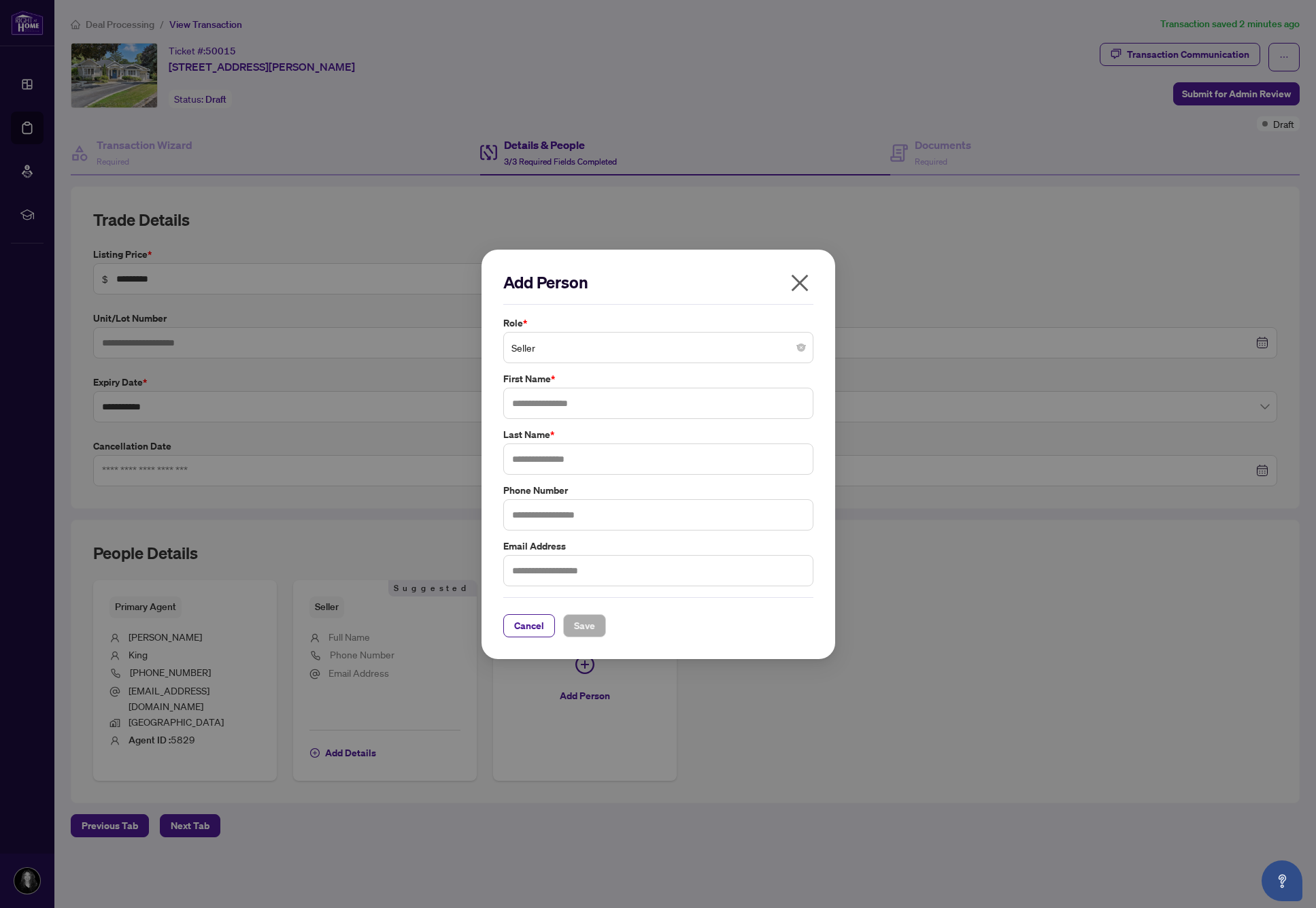
click at [585, 653] on div "Add Person Role * Seller First Name * Last Name * Phone Number Email Address Ca…" at bounding box center [658, 454] width 353 height 409
click at [568, 681] on div "Add Person Role * Seller First Name * Last Name * Phone Number Email Address Ca…" at bounding box center [658, 454] width 1316 height 908
click at [805, 287] on icon "close" at bounding box center [800, 283] width 22 height 22
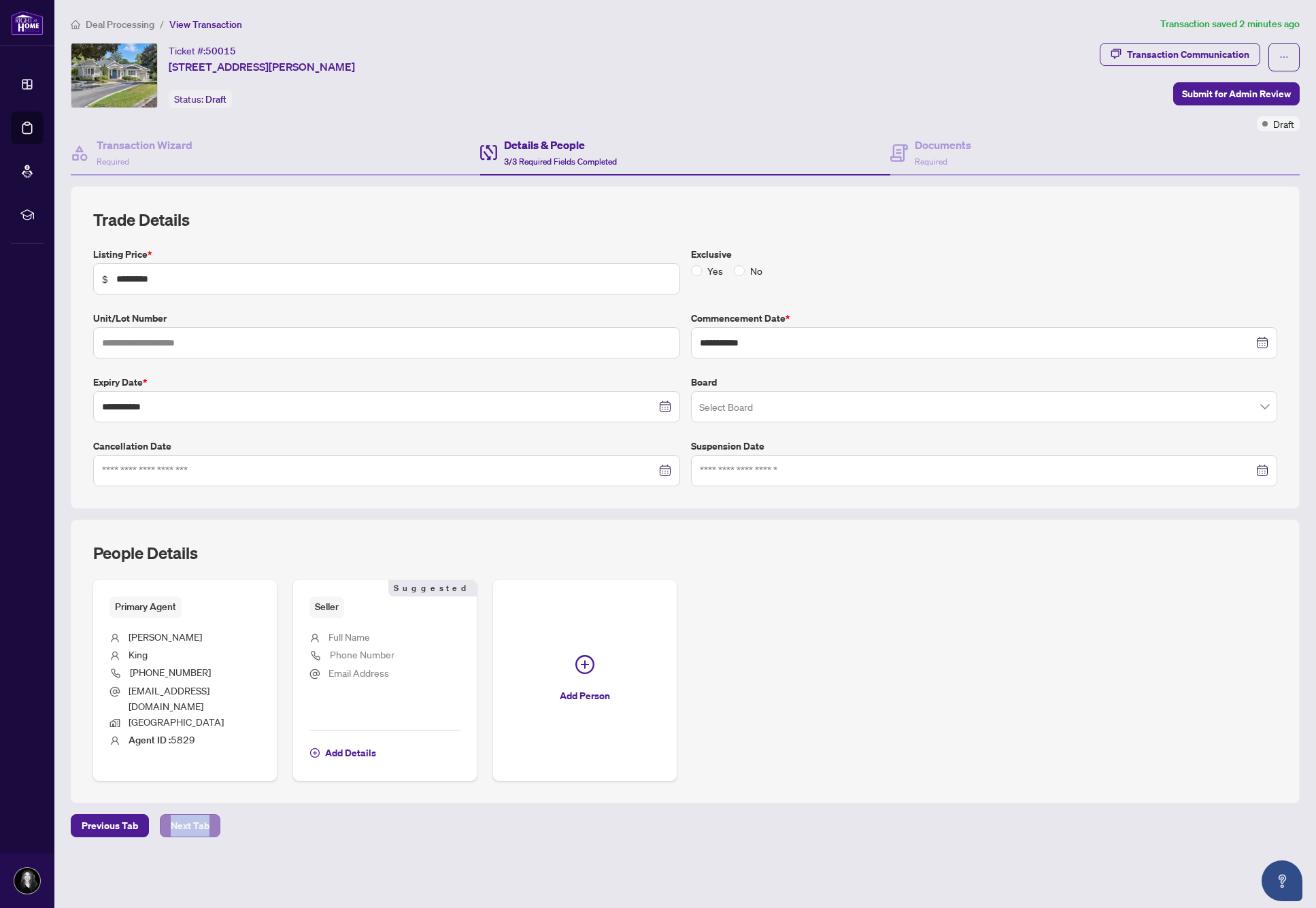
click at [207, 799] on div "**********" at bounding box center [685, 450] width 1240 height 868
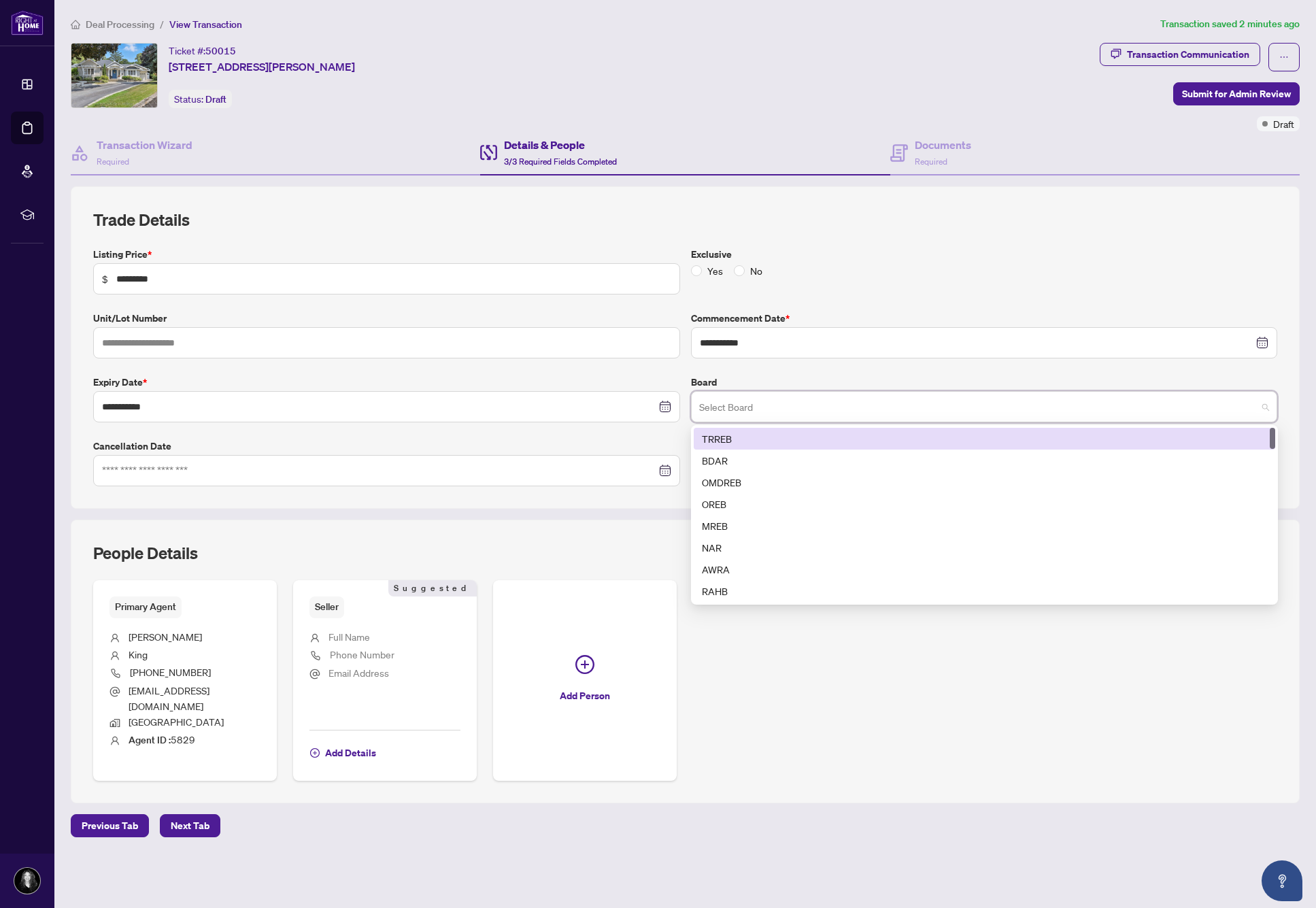
click at [722, 400] on input "search" at bounding box center [978, 409] width 558 height 30
click at [740, 434] on div "TRREB" at bounding box center [984, 439] width 565 height 15
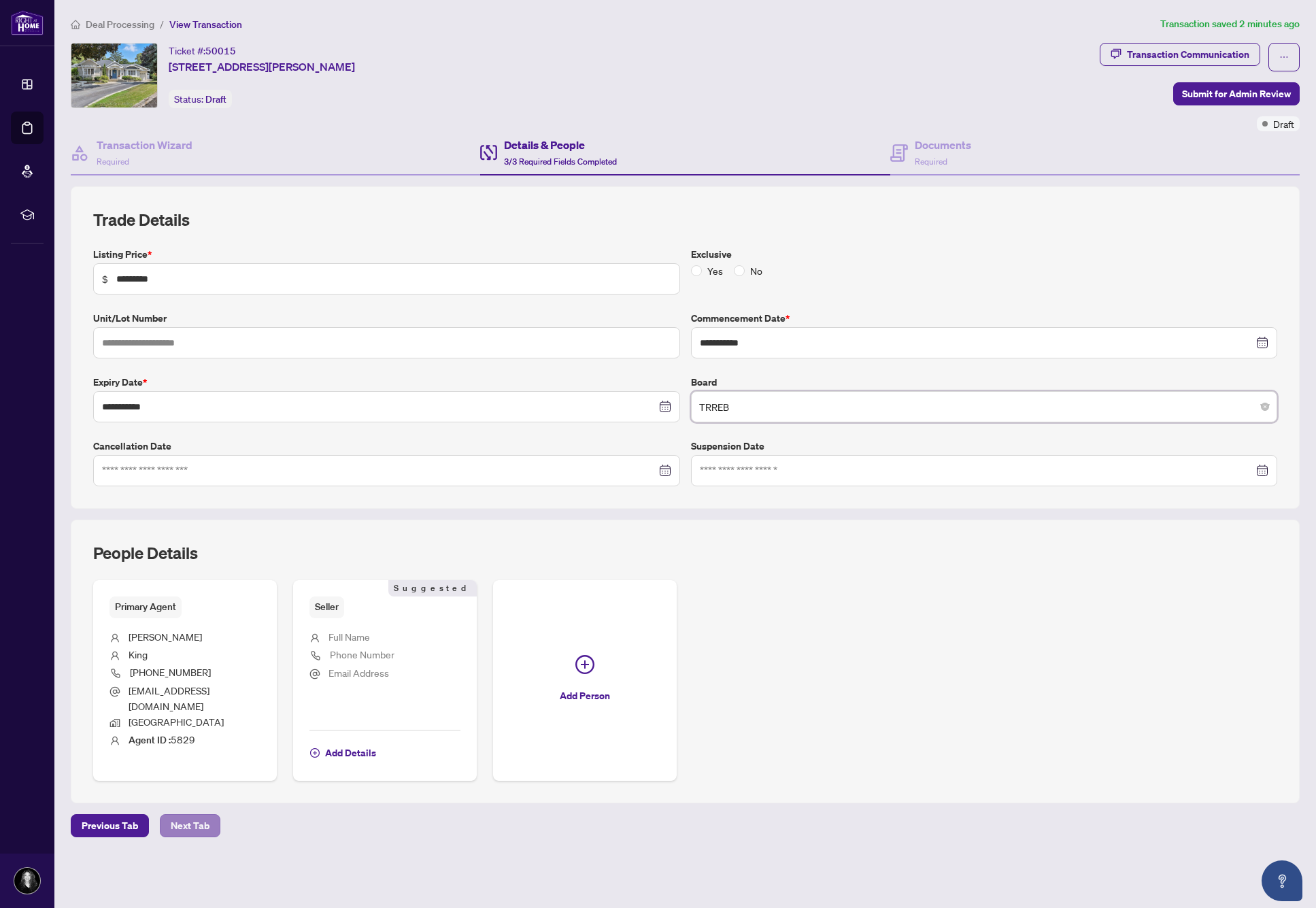
click at [196, 815] on span "Next Tab" at bounding box center [190, 825] width 39 height 22
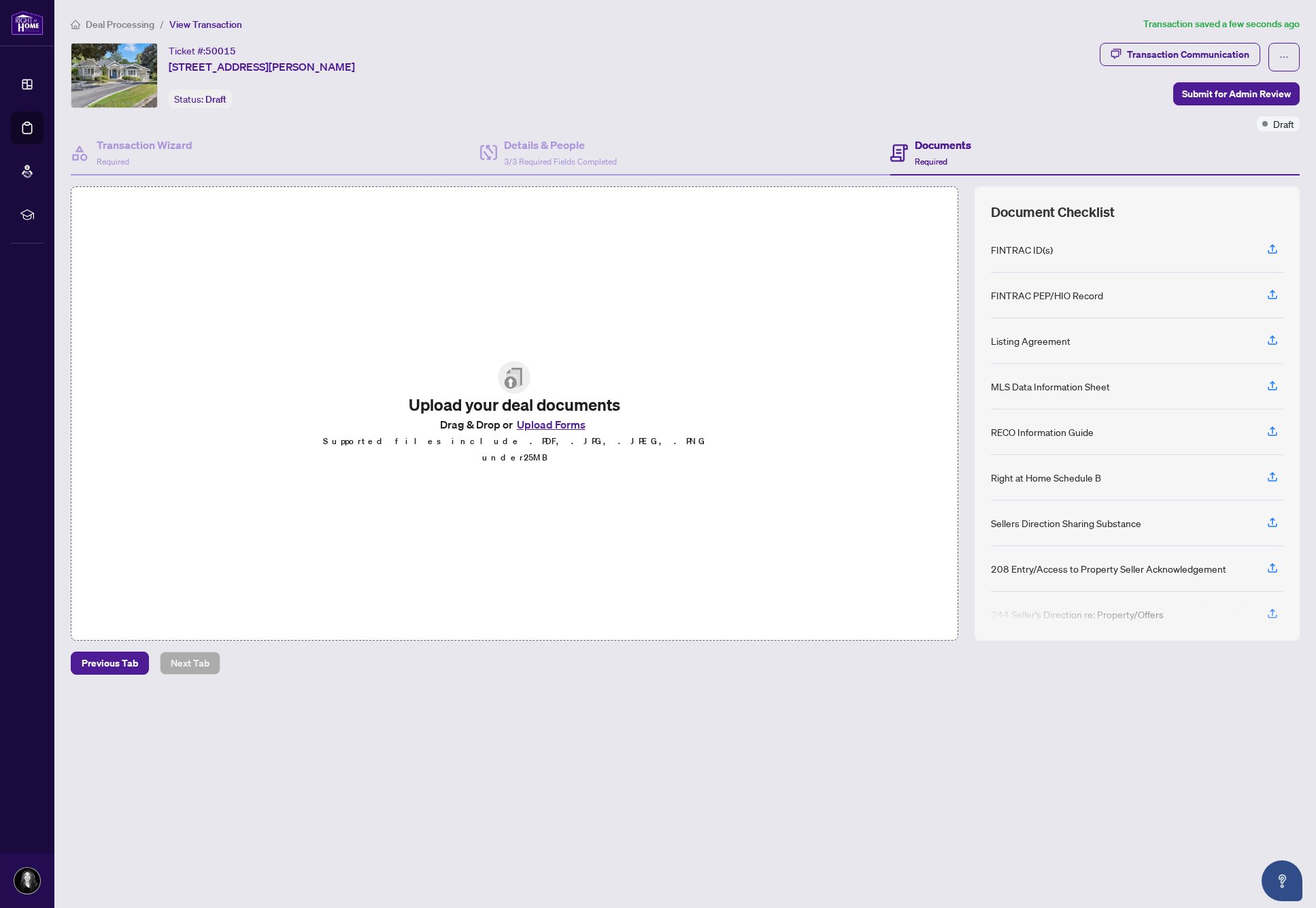
click at [542, 433] on button "Upload Forms" at bounding box center [551, 424] width 77 height 18
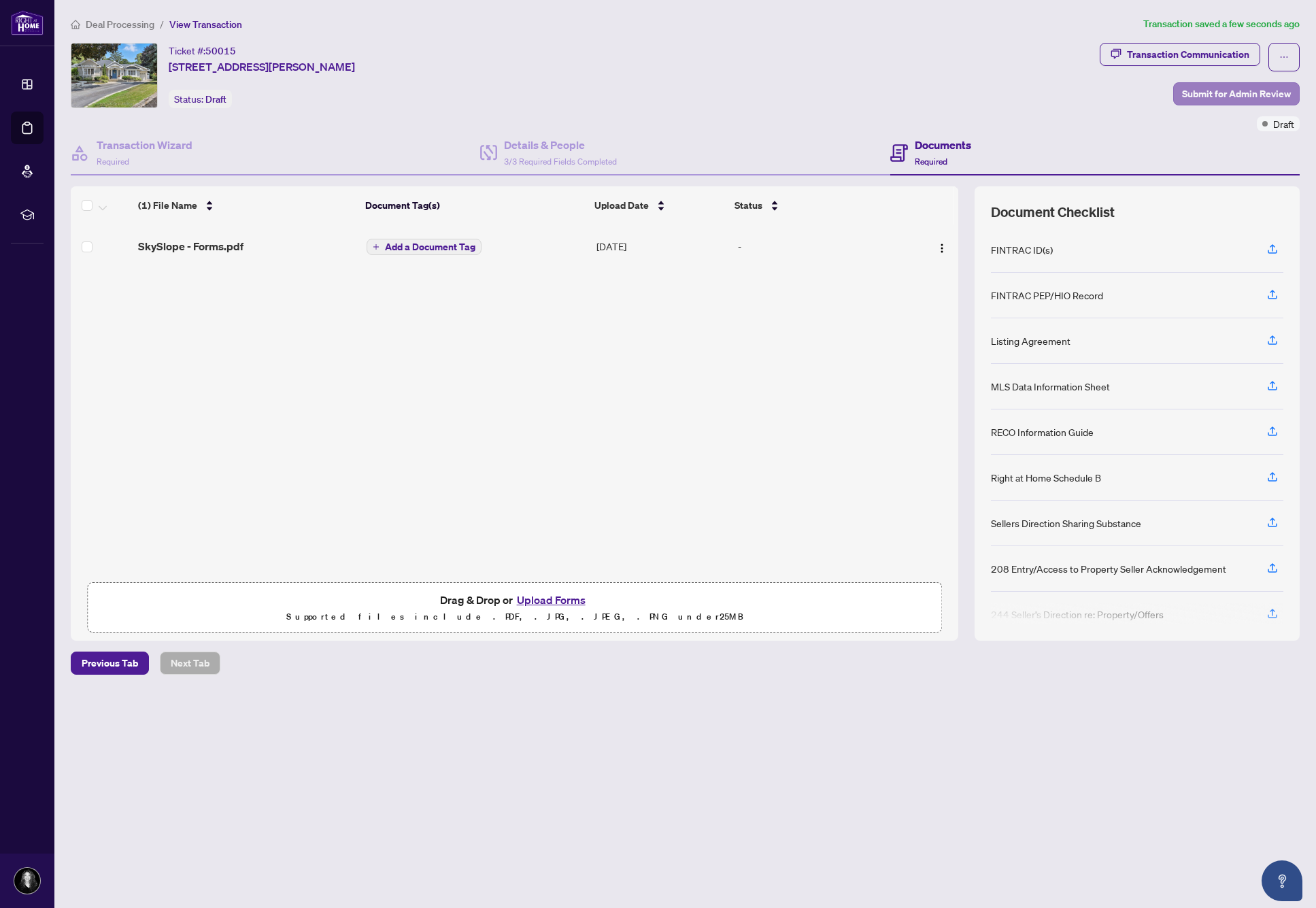
click at [1192, 91] on span "Submit for Admin Review" at bounding box center [1235, 94] width 108 height 22
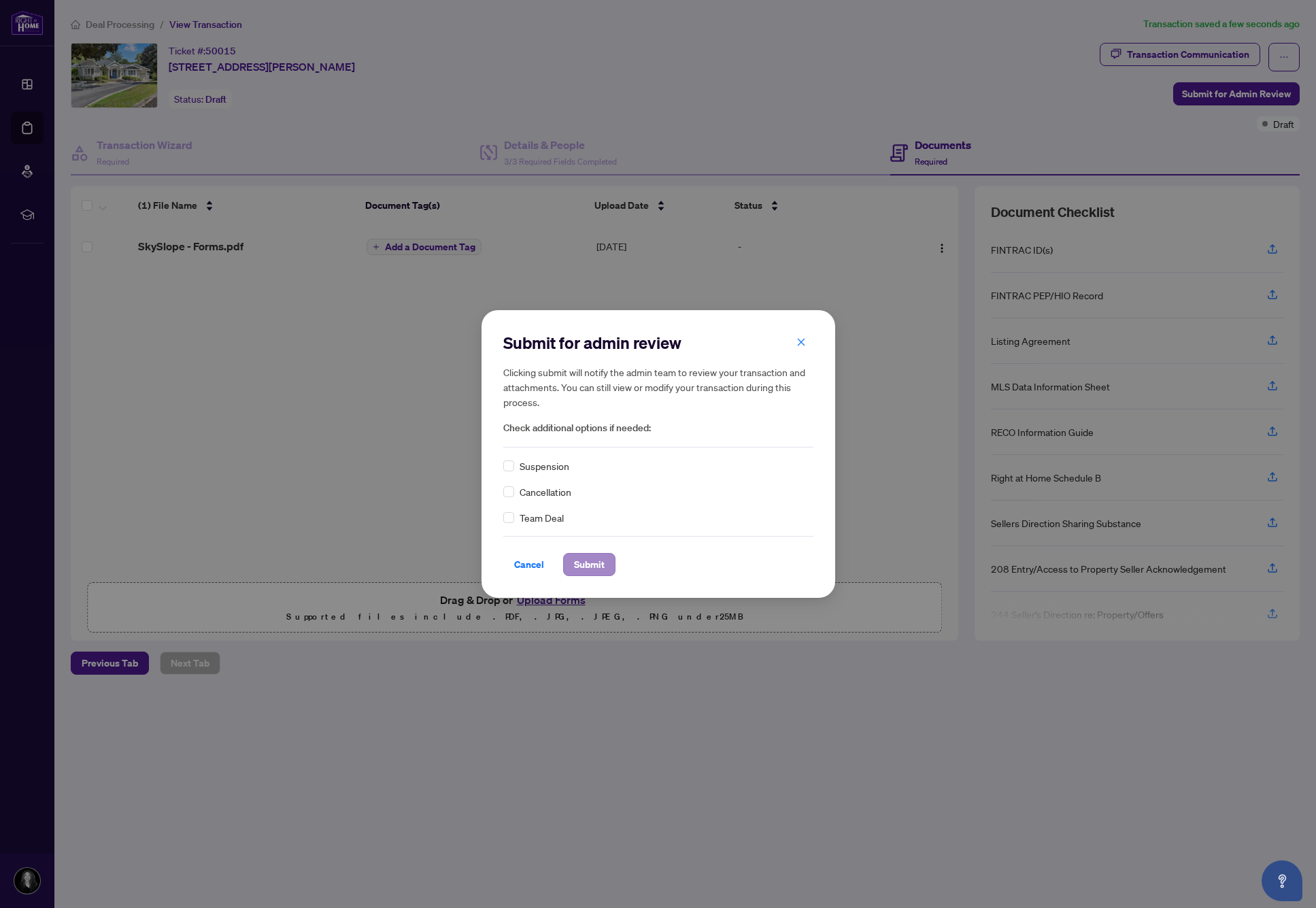
click at [574, 567] on span "Submit" at bounding box center [589, 564] width 31 height 22
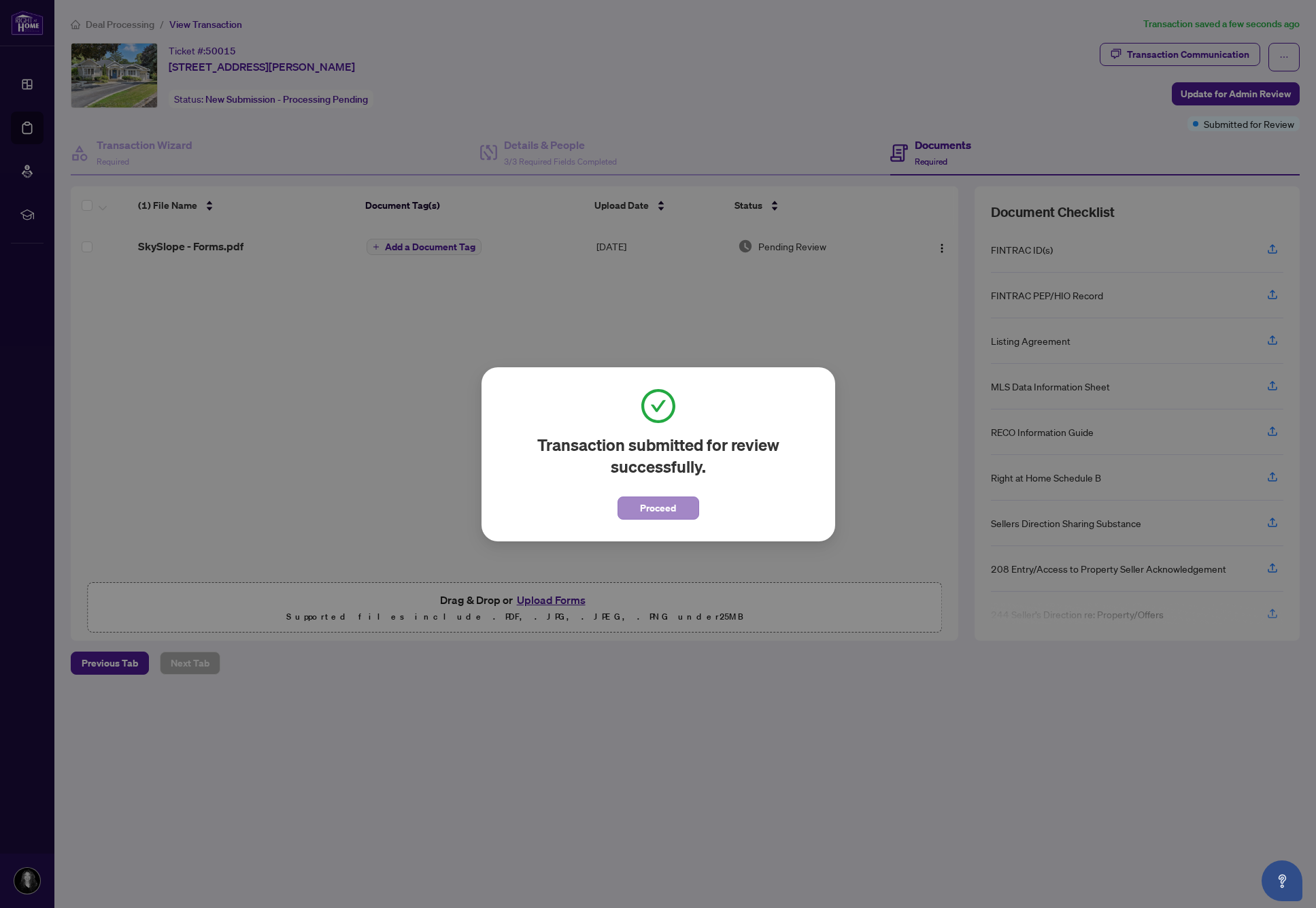
click at [672, 508] on span "Proceed" at bounding box center [658, 508] width 36 height 22
